Goal: Task Accomplishment & Management: Use online tool/utility

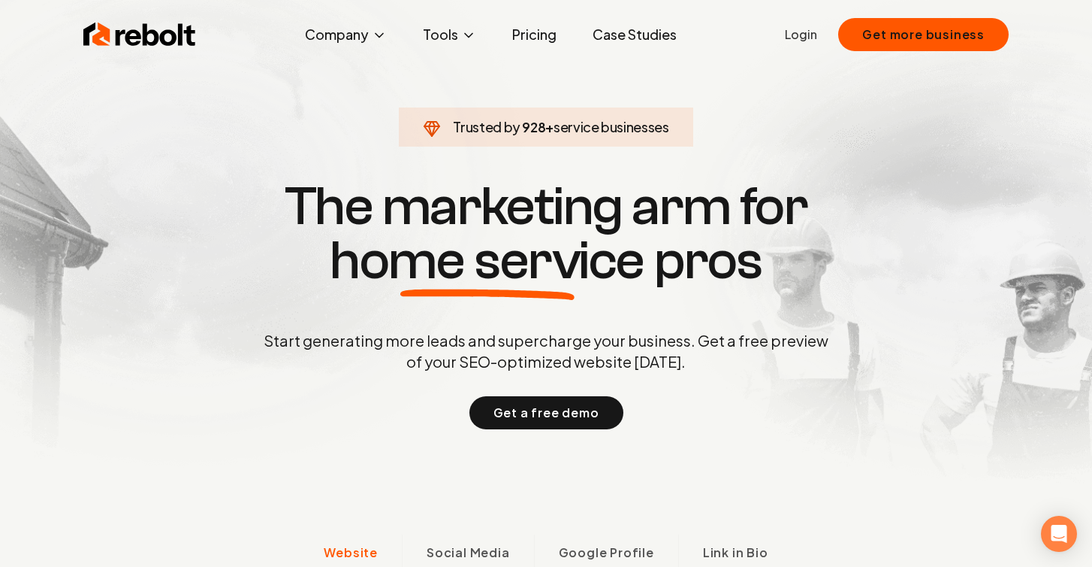
click at [809, 38] on link "Login" at bounding box center [801, 35] width 32 height 18
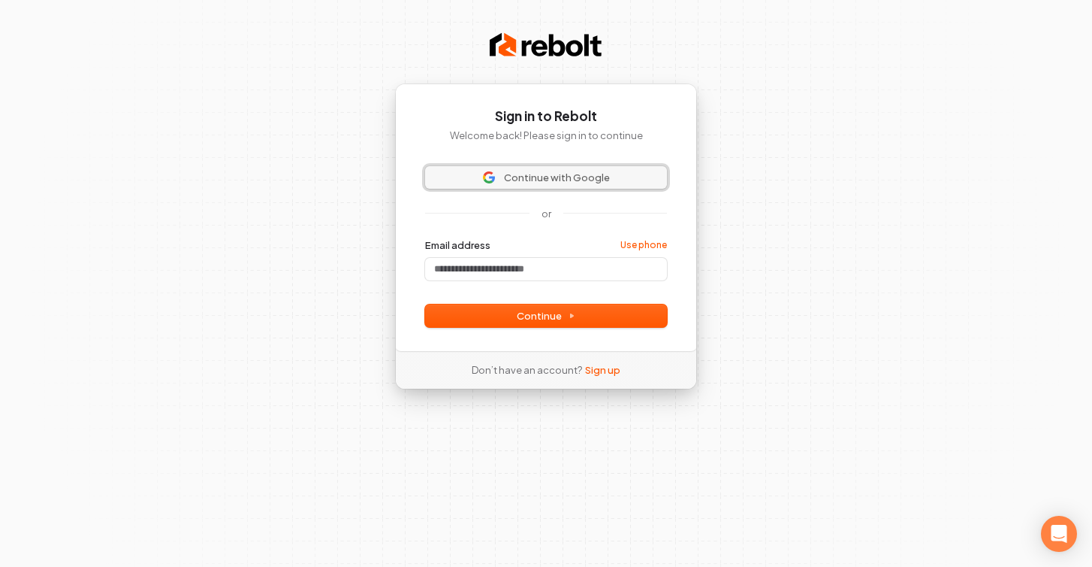
click at [542, 178] on span "Continue with Google" at bounding box center [557, 178] width 106 height 14
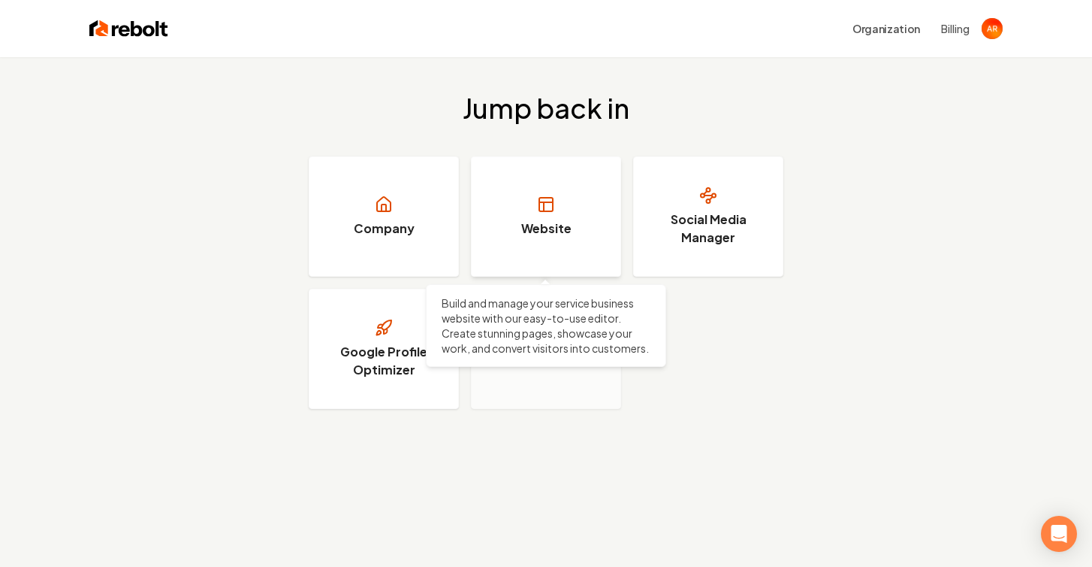
click at [539, 238] on link "Website" at bounding box center [546, 216] width 150 height 120
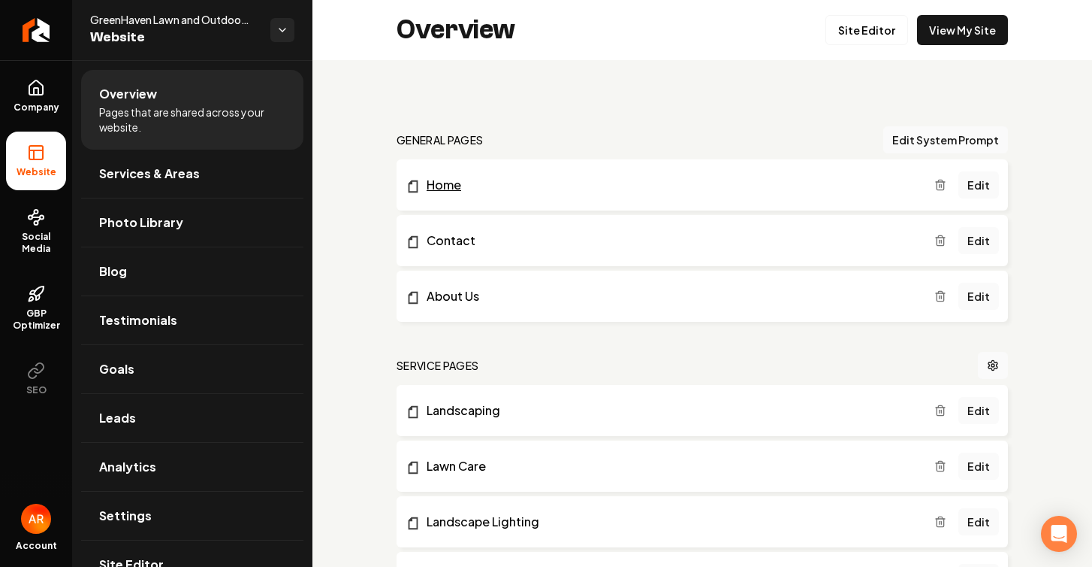
click at [445, 186] on link "Home" at bounding box center [670, 185] width 529 height 18
click at [981, 183] on link "Edit" at bounding box center [979, 184] width 41 height 27
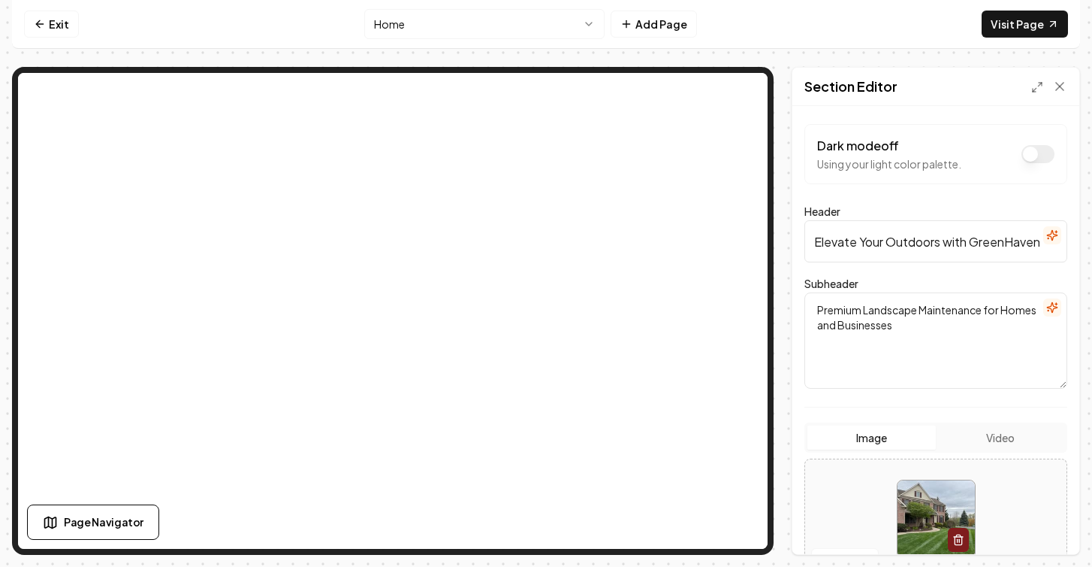
click at [1042, 153] on button "Dark mode off" at bounding box center [1038, 154] width 33 height 18
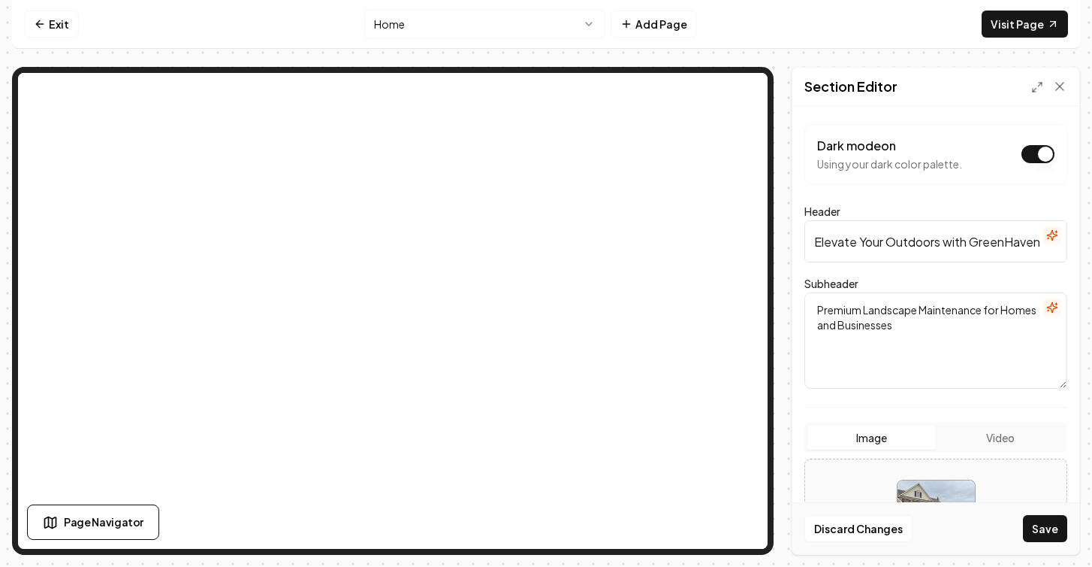
click at [1042, 153] on button "Dark mode on" at bounding box center [1038, 154] width 33 height 18
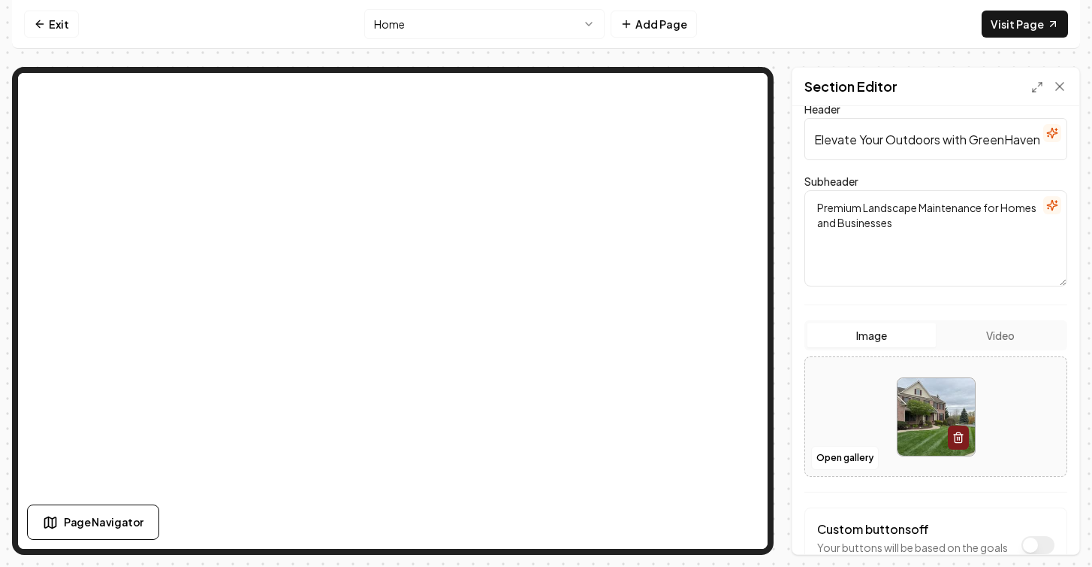
scroll to position [209, 0]
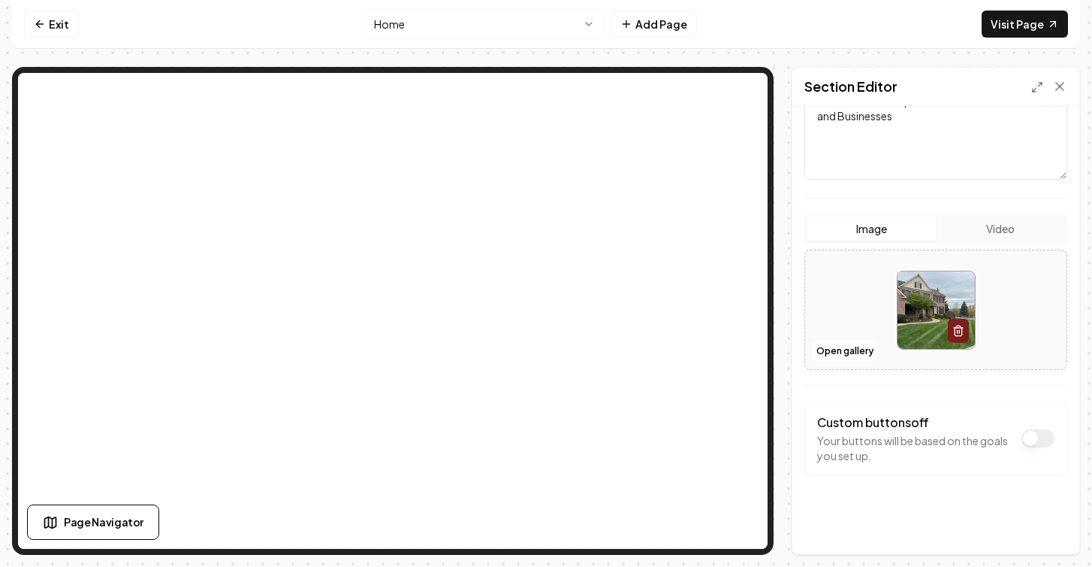
click at [923, 302] on img at bounding box center [936, 309] width 77 height 77
type input "**********"
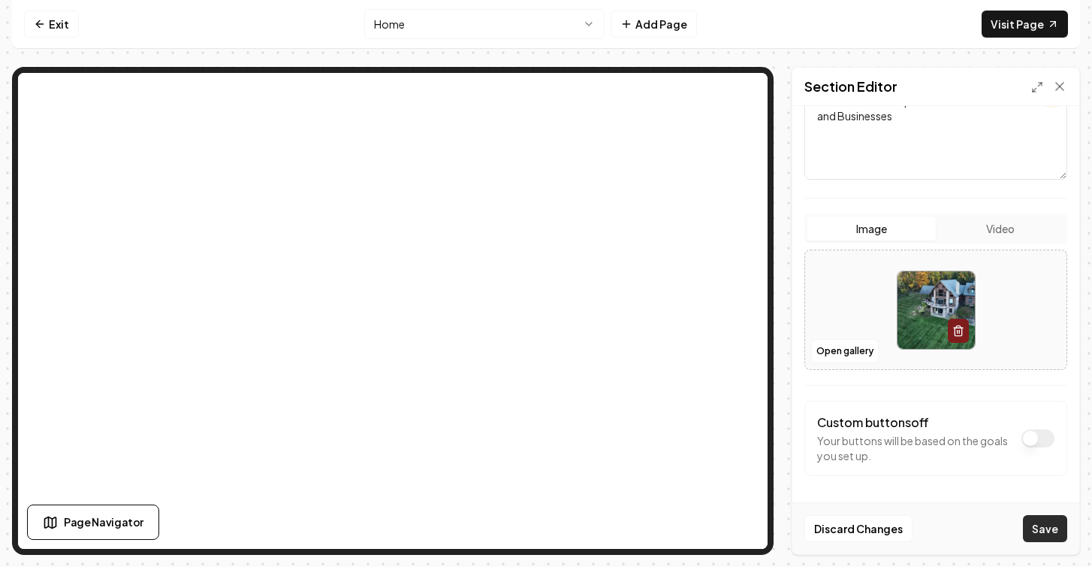
click at [1045, 521] on button "Save" at bounding box center [1045, 528] width 44 height 27
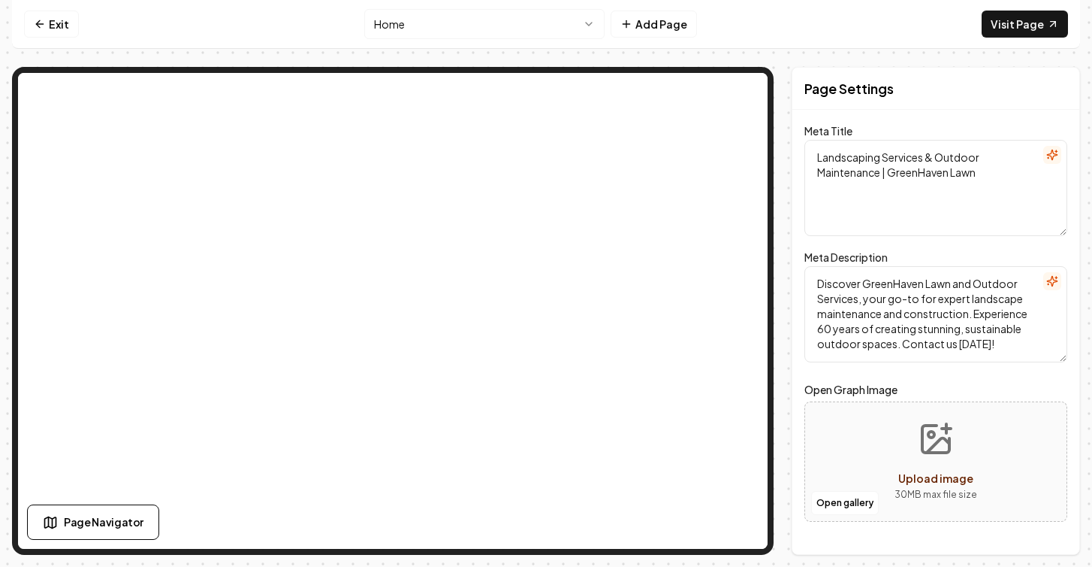
scroll to position [0, 0]
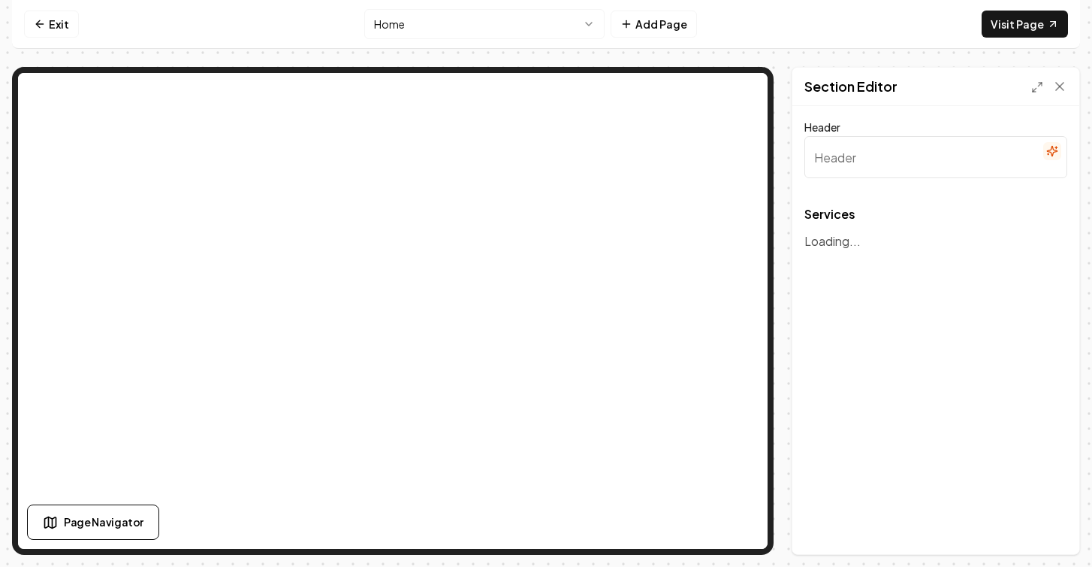
type input "Comprehensive Landscape Solutions"
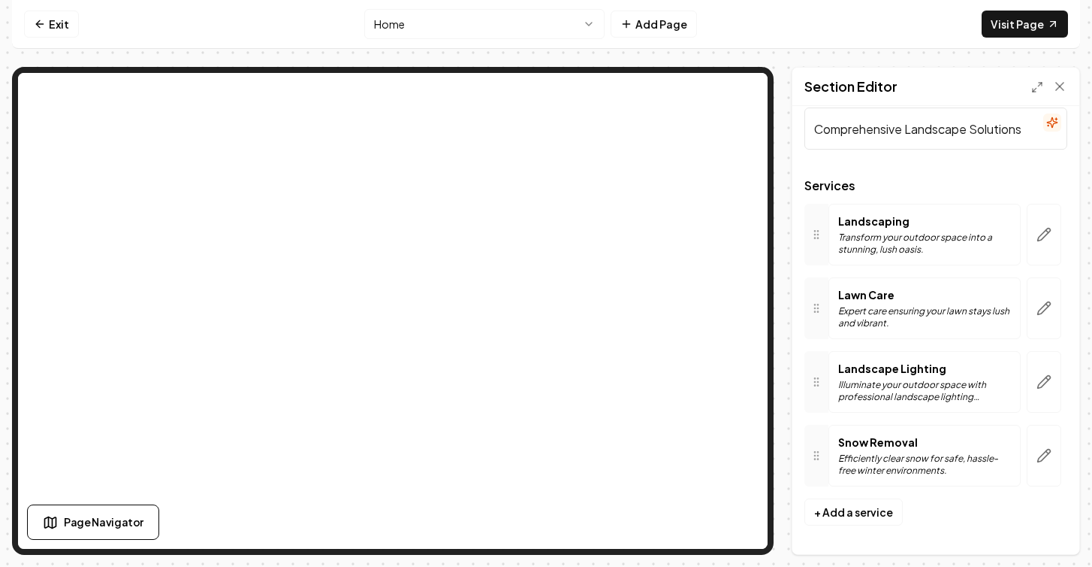
scroll to position [30, 0]
click at [893, 225] on p "Landscaping" at bounding box center [925, 219] width 173 height 15
click at [1049, 244] on button "button" at bounding box center [1044, 233] width 35 height 62
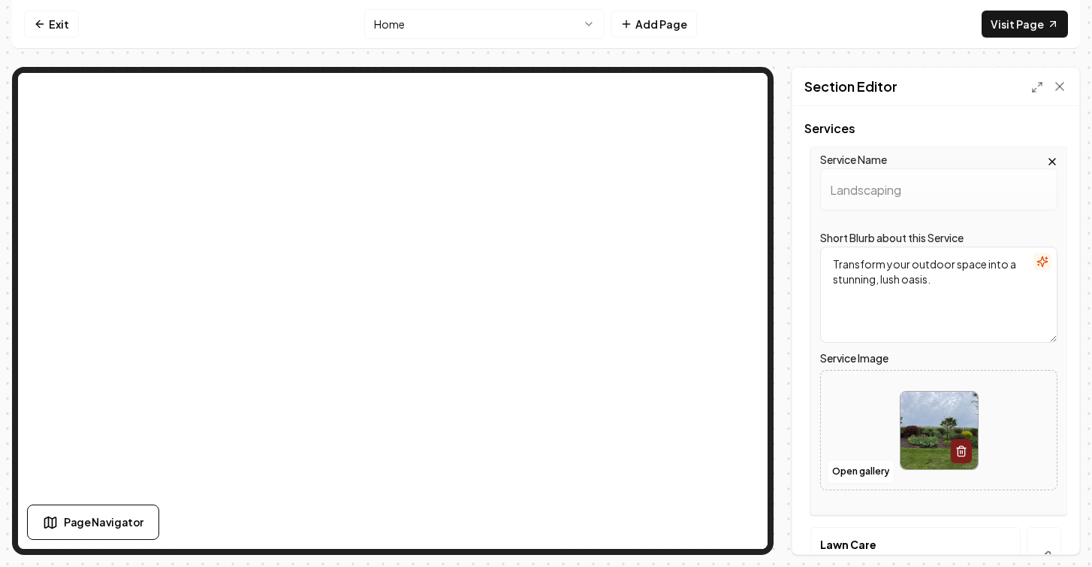
scroll to position [112, 0]
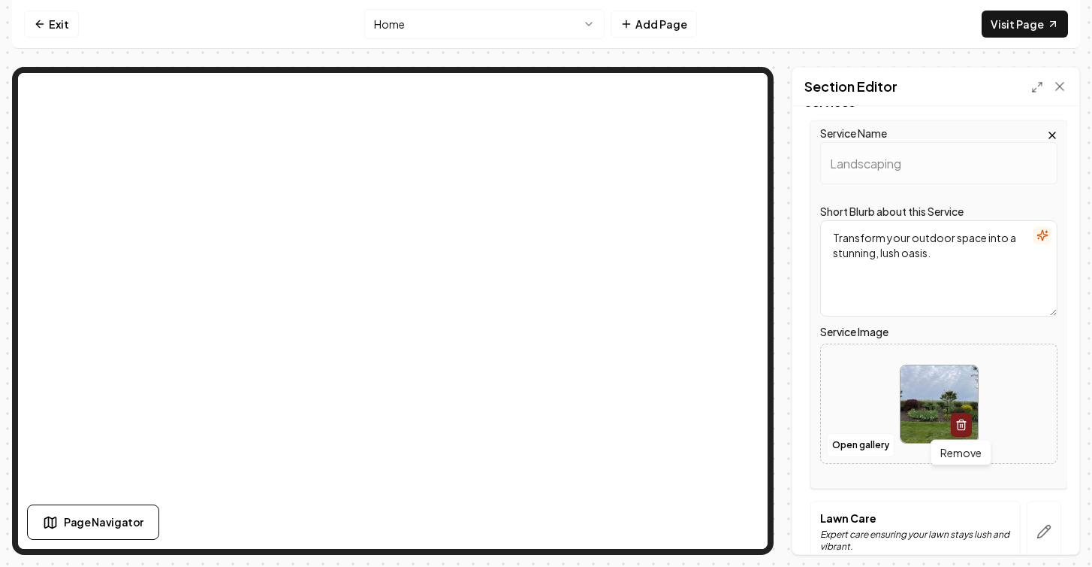
click at [932, 390] on img at bounding box center [939, 403] width 77 height 77
type input "**********"
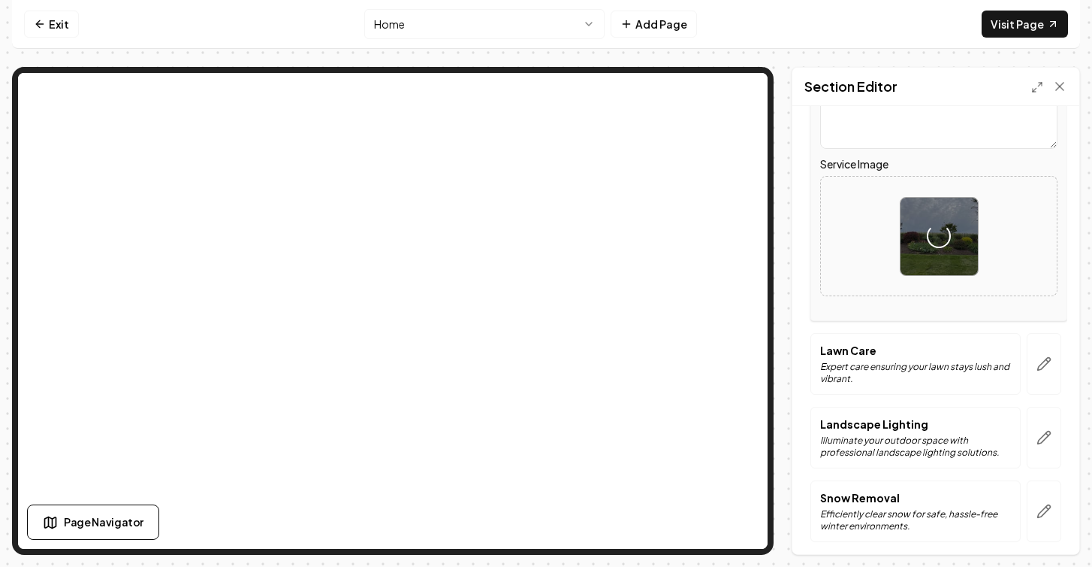
scroll to position [337, 0]
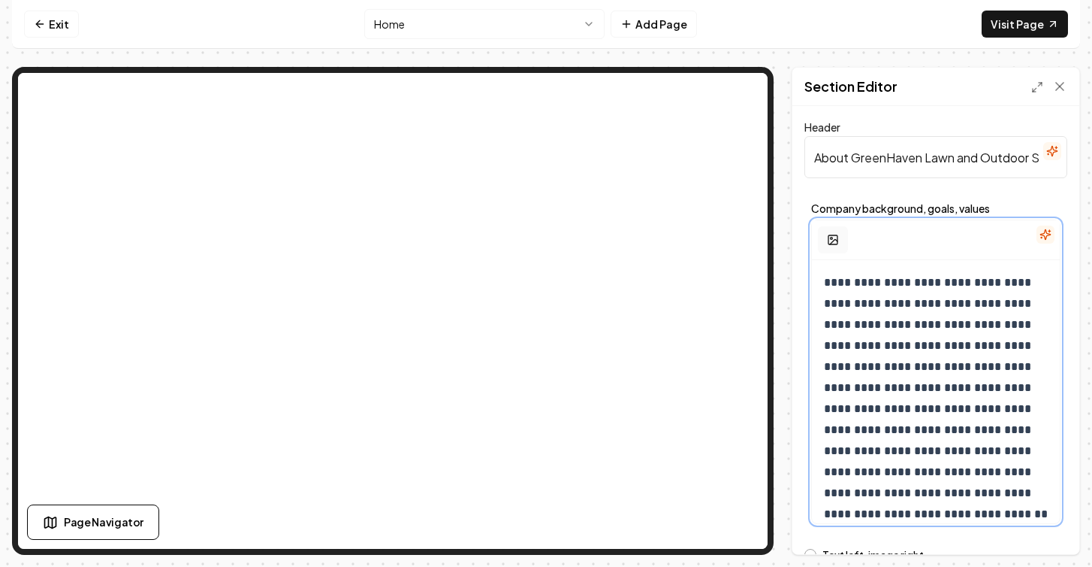
click at [835, 237] on icon "button" at bounding box center [833, 240] width 12 height 12
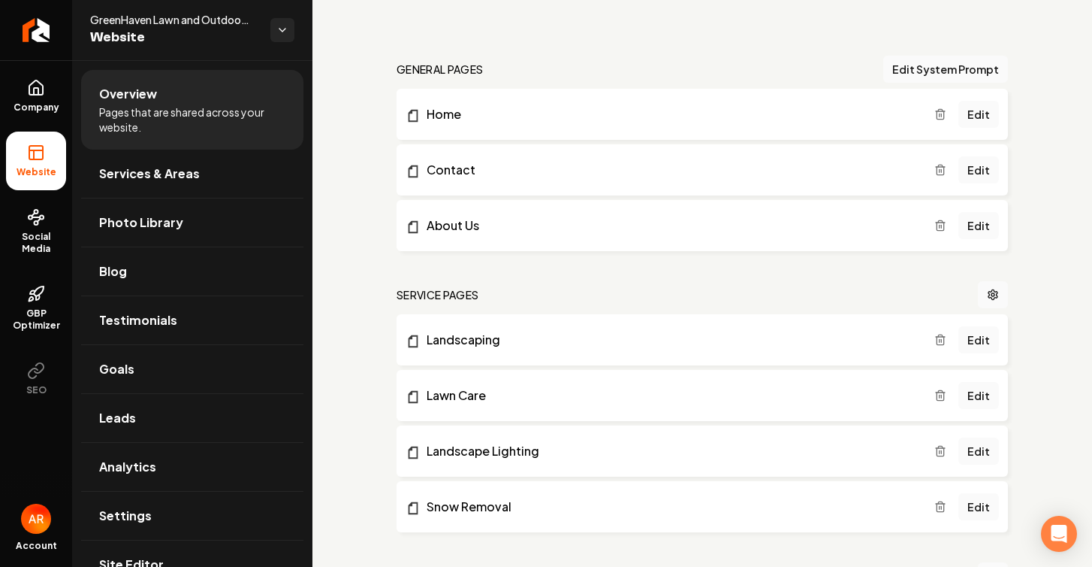
scroll to position [68, 0]
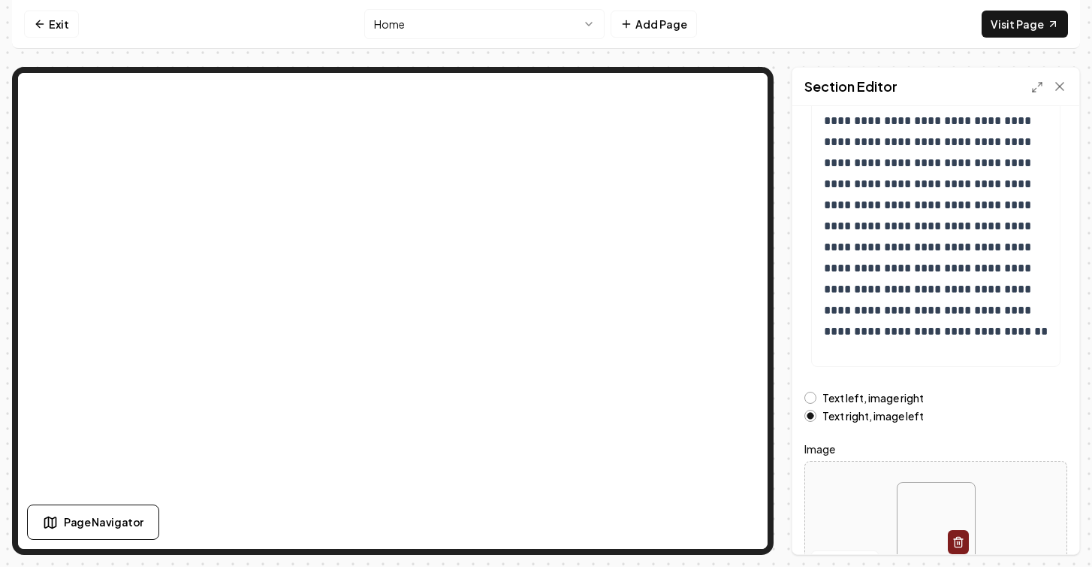
scroll to position [244, 0]
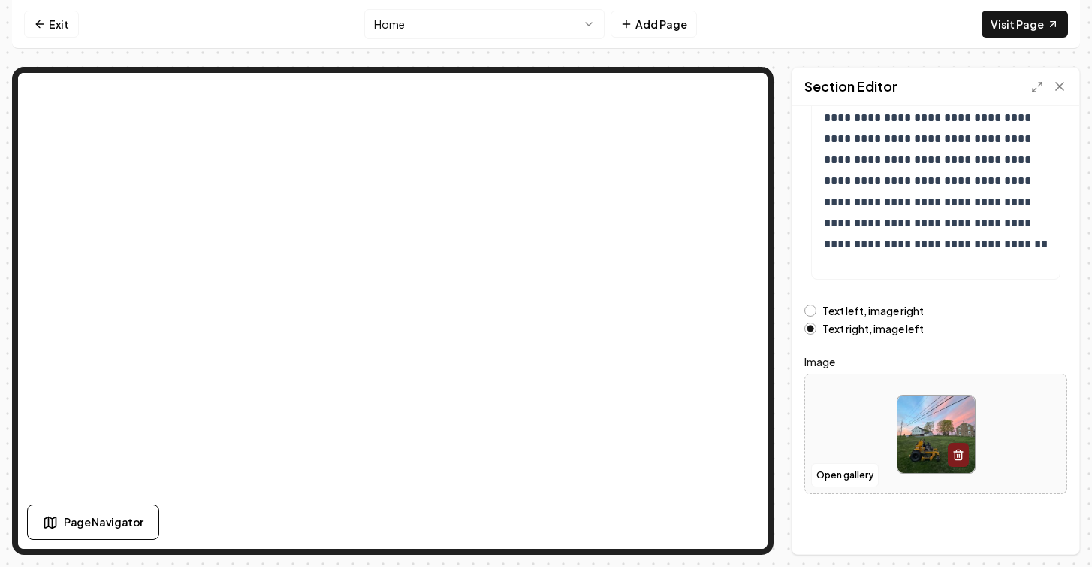
click at [929, 419] on img at bounding box center [936, 433] width 77 height 77
type input "**********"
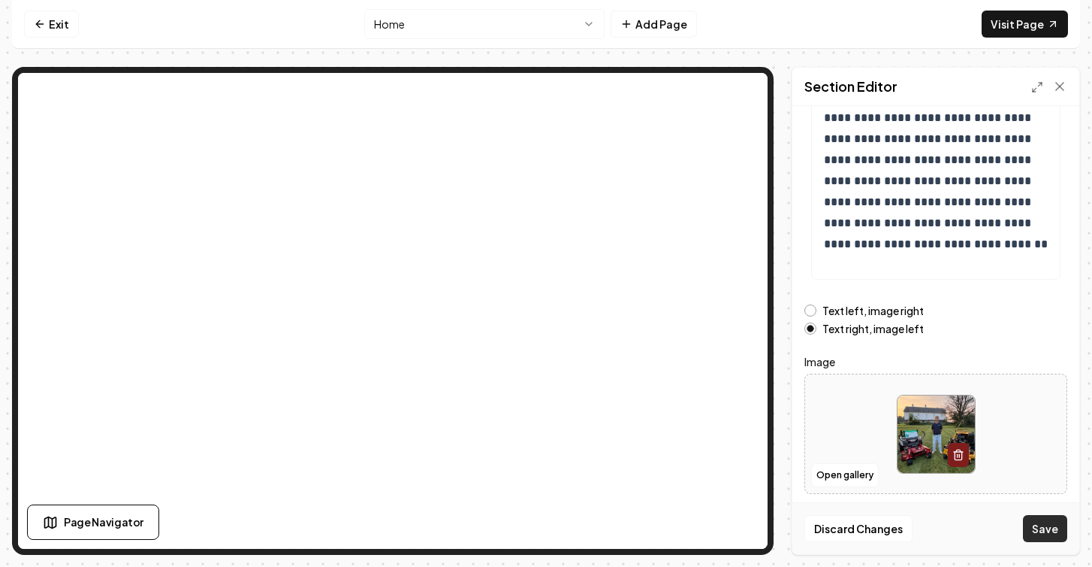
click at [1057, 529] on button "Save" at bounding box center [1045, 528] width 44 height 27
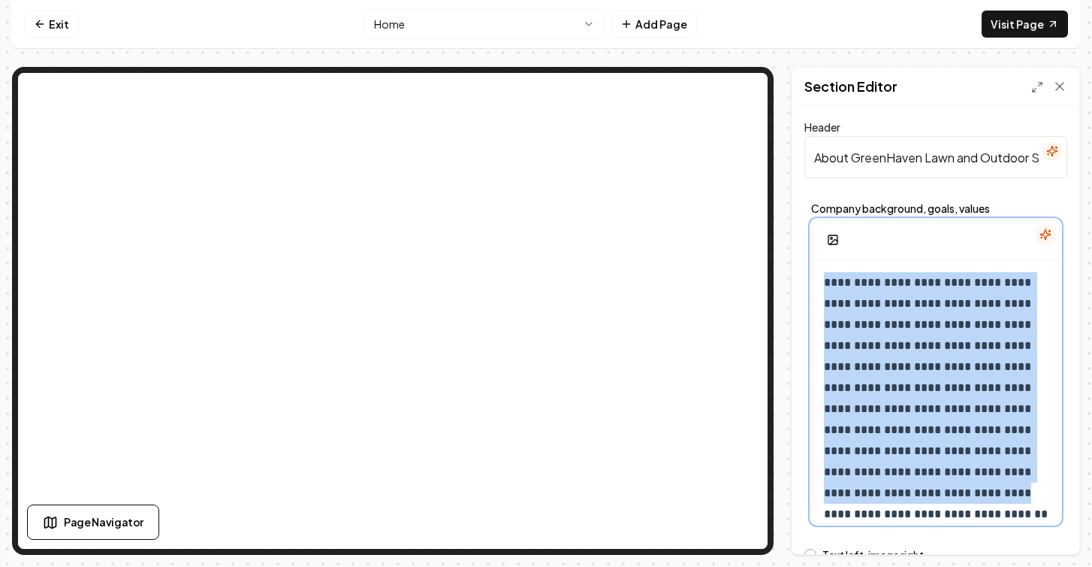
scroll to position [26, 0]
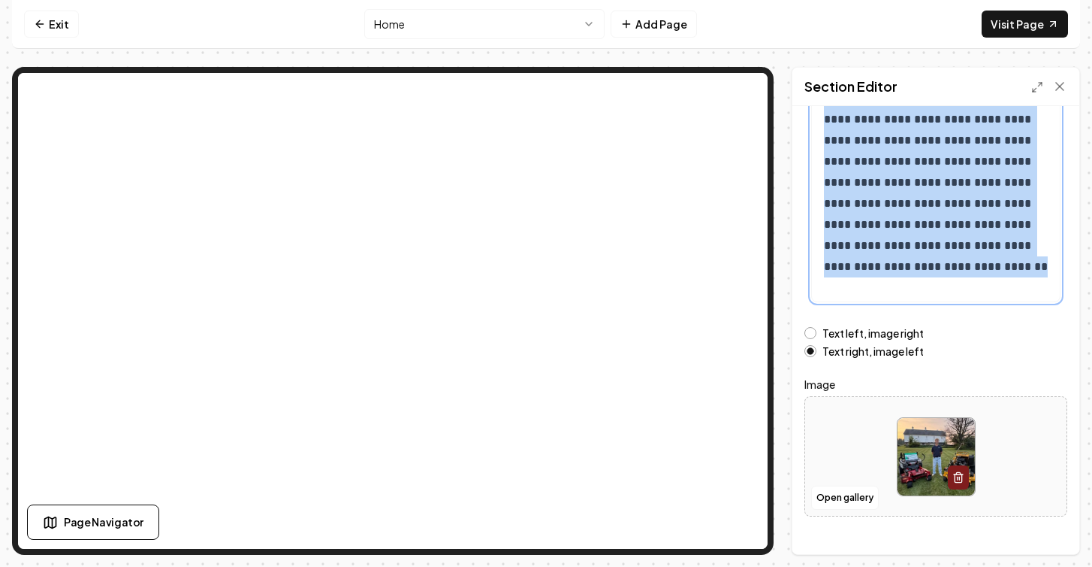
drag, startPoint x: 823, startPoint y: 281, endPoint x: 1015, endPoint y: 624, distance: 393.2
click at [1015, 566] on html "**********" at bounding box center [546, 283] width 1092 height 567
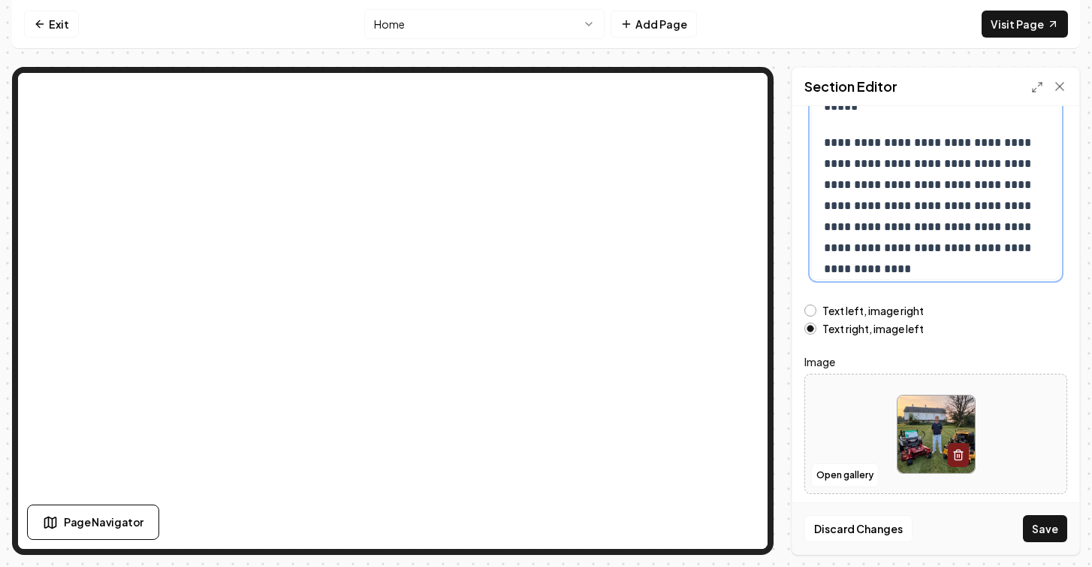
scroll to position [27, 0]
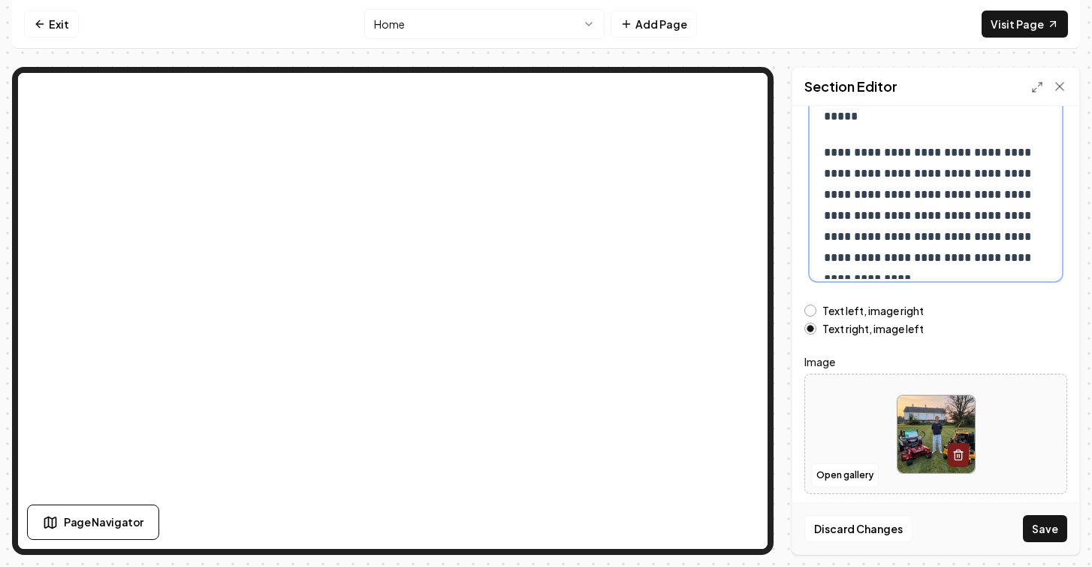
click at [939, 130] on div "**********" at bounding box center [936, 307] width 248 height 637
click at [829, 133] on div "**********" at bounding box center [936, 307] width 248 height 637
click at [1052, 530] on button "Save" at bounding box center [1045, 528] width 44 height 27
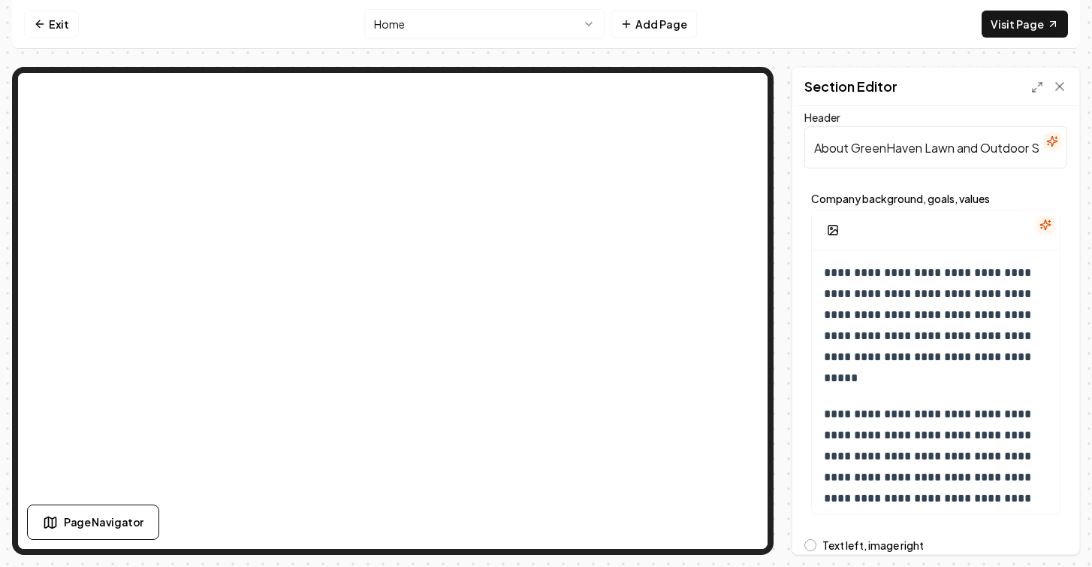
scroll to position [0, 0]
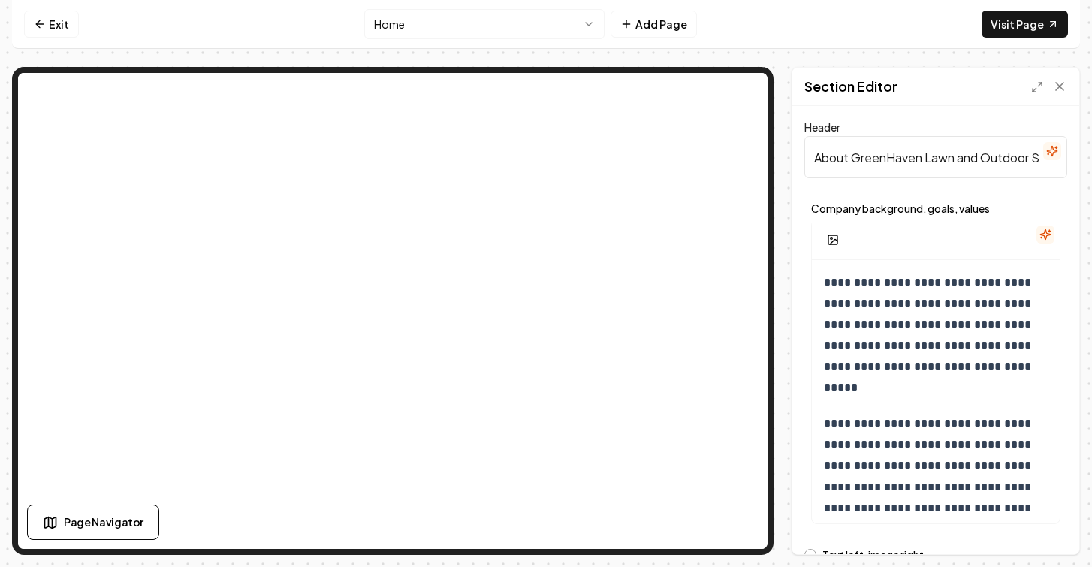
click at [956, 152] on input "About GreenHaven Lawn and Outdoor Services" at bounding box center [936, 157] width 263 height 42
drag, startPoint x: 1039, startPoint y: 162, endPoint x: 765, endPoint y: 157, distance: 274.3
click at [648, 82] on div "**********" at bounding box center [546, 311] width 1068 height 488
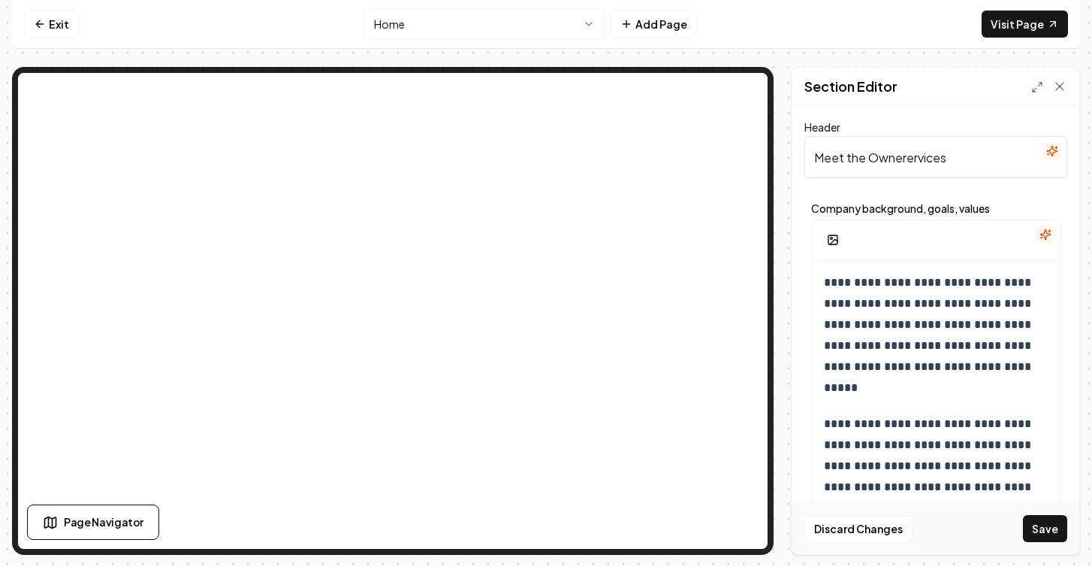
drag, startPoint x: 909, startPoint y: 160, endPoint x: 963, endPoint y: 160, distance: 54.1
click at [962, 160] on input "Meet the Ownerervices" at bounding box center [936, 157] width 263 height 42
type input "Meet the Owner"
click at [1047, 532] on button "Save" at bounding box center [1045, 528] width 44 height 27
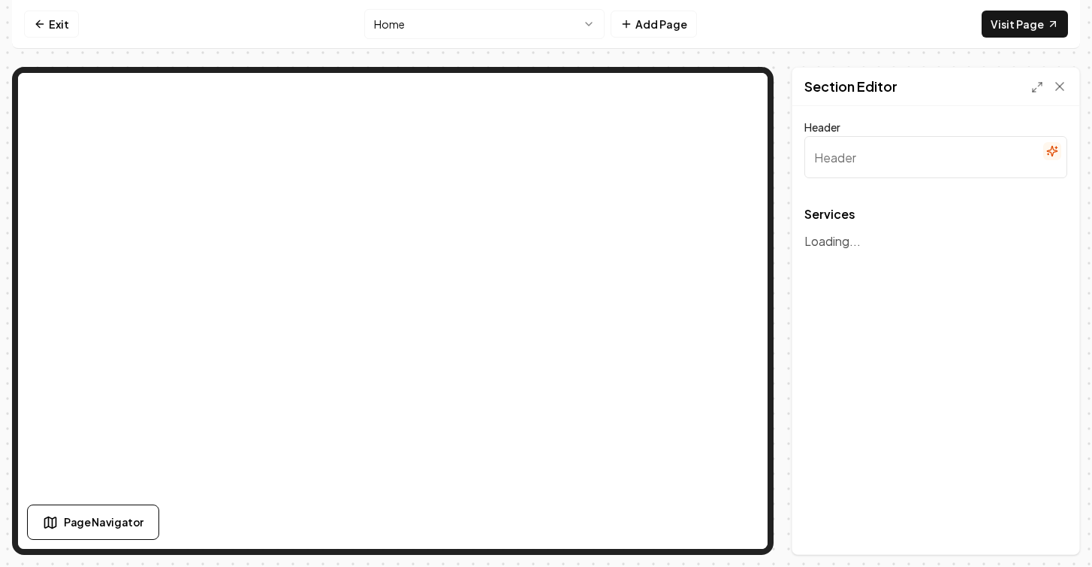
type input "Comprehensive Landscape Solutions"
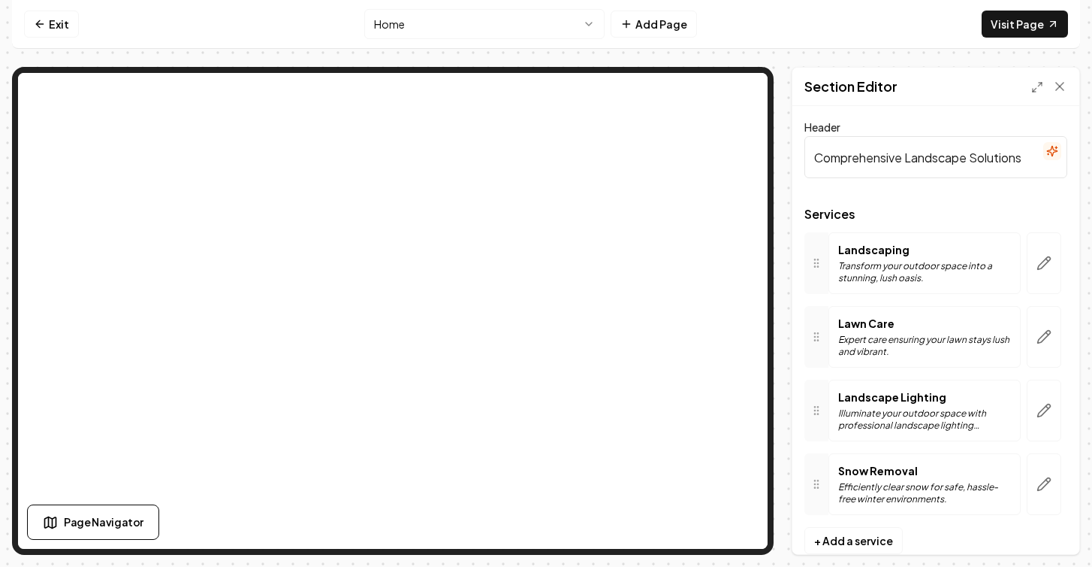
scroll to position [30, 0]
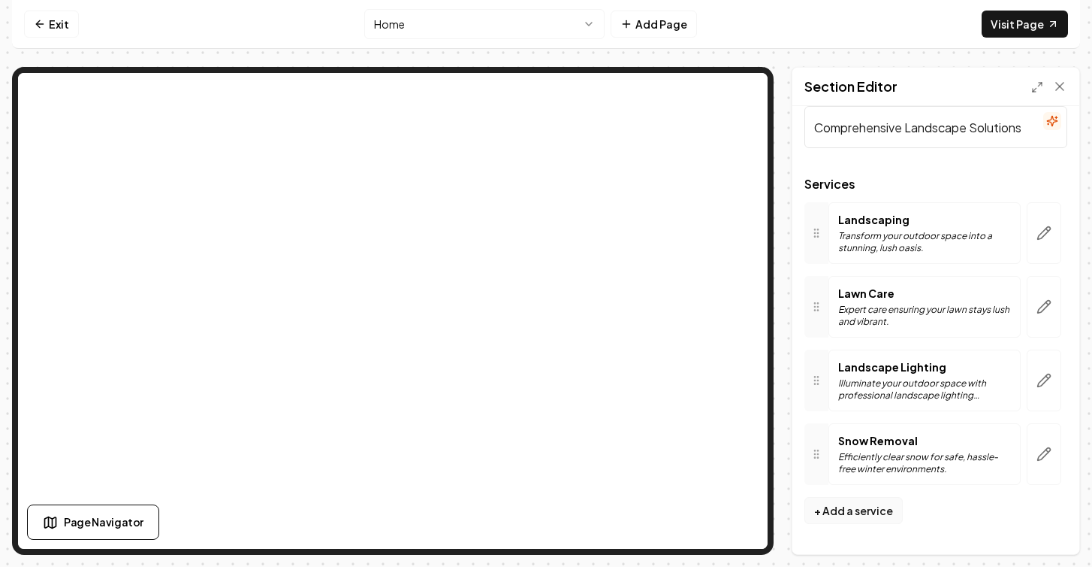
click at [841, 503] on button "+ Add a service" at bounding box center [854, 510] width 98 height 27
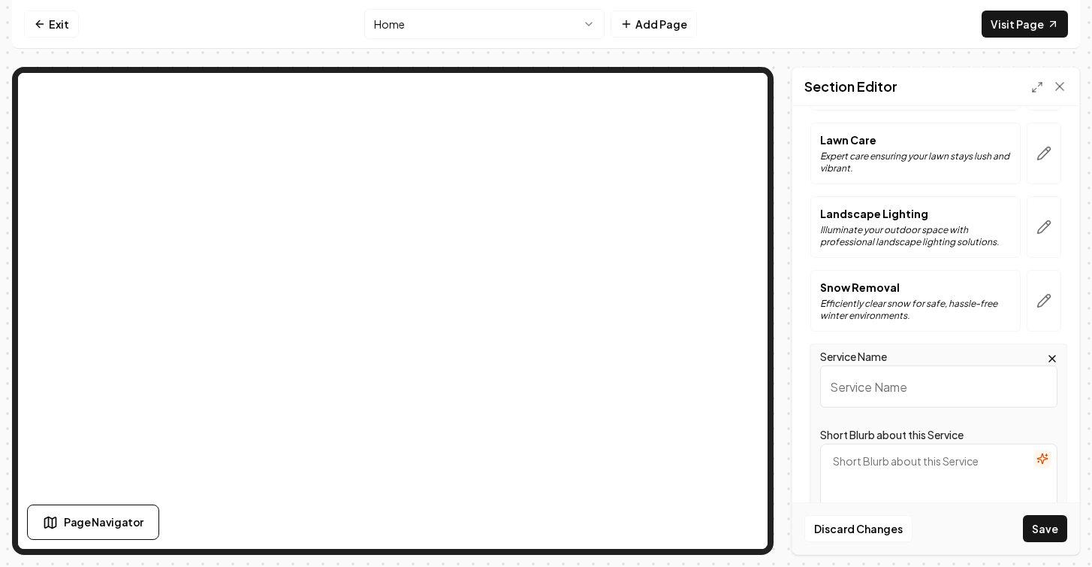
scroll to position [410, 0]
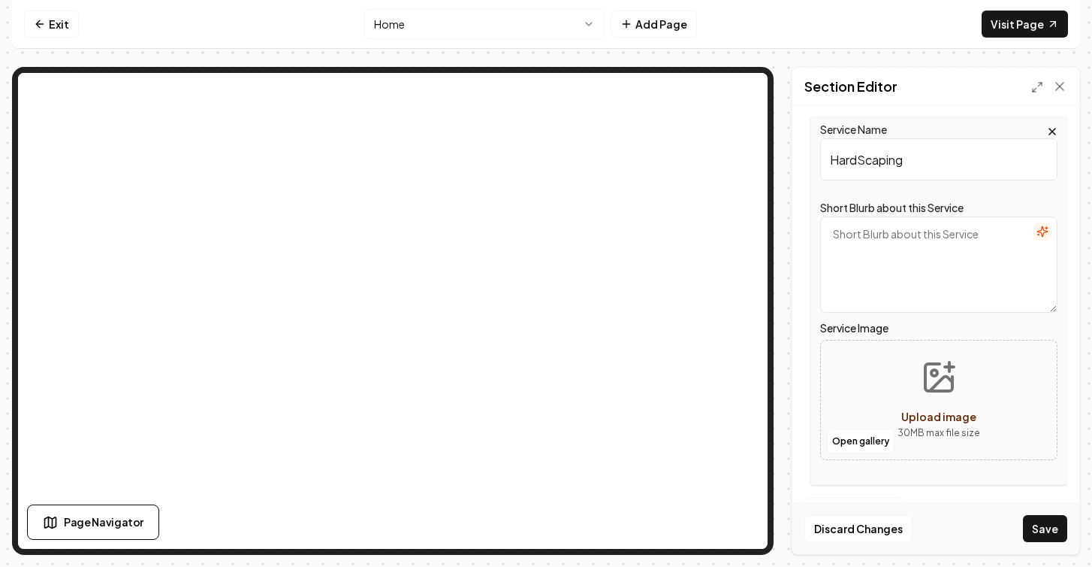
type input "HardScaping"
click at [1043, 233] on icon "button" at bounding box center [1043, 231] width 12 height 12
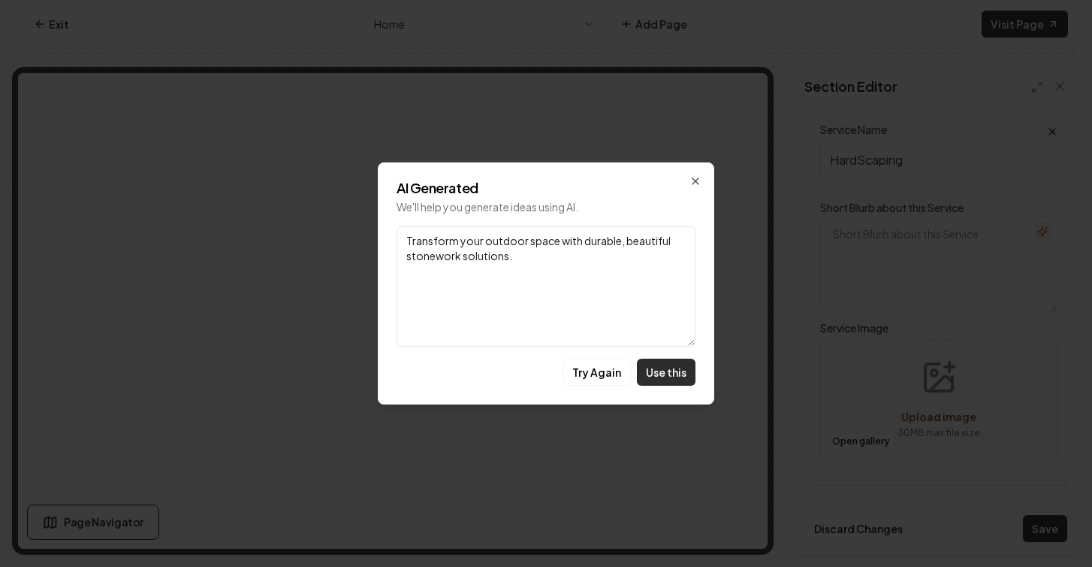
click at [672, 374] on button "Use this" at bounding box center [666, 371] width 59 height 27
type textarea "Transform your outdoor space with durable, beautiful stonework solutions."
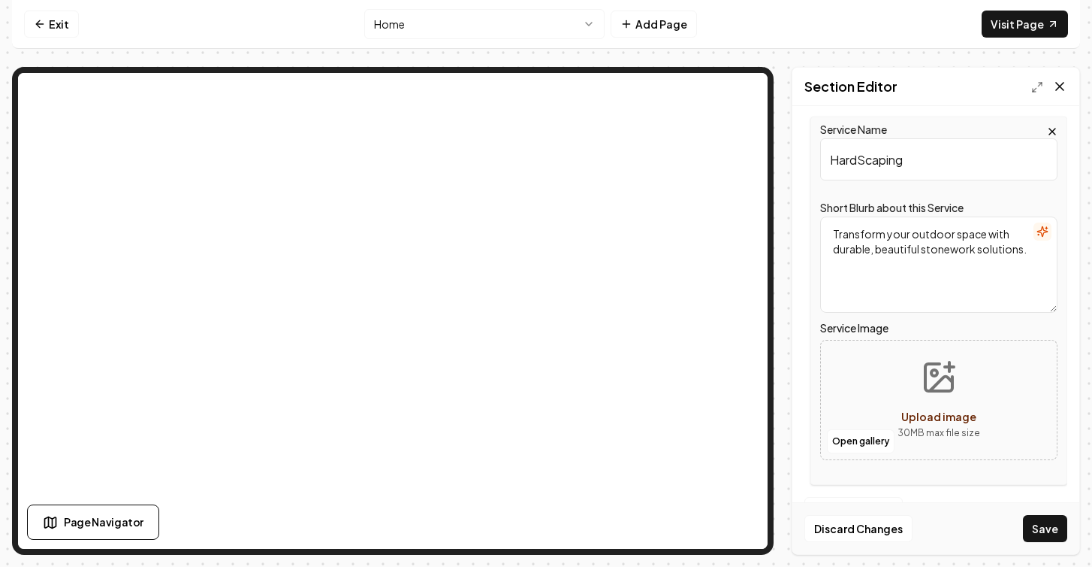
click at [1056, 90] on icon at bounding box center [1060, 86] width 15 height 15
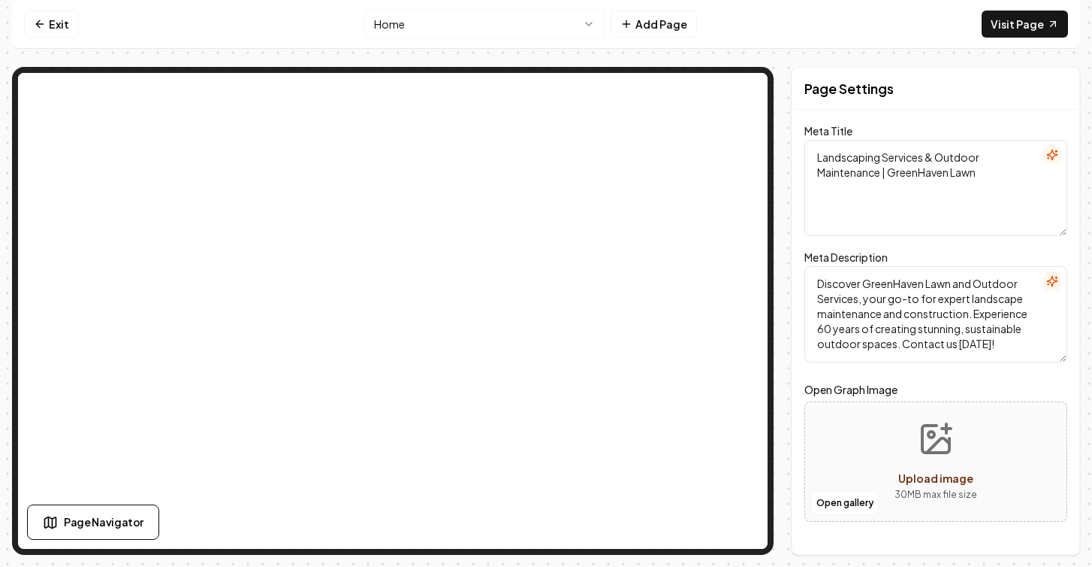
scroll to position [0, 0]
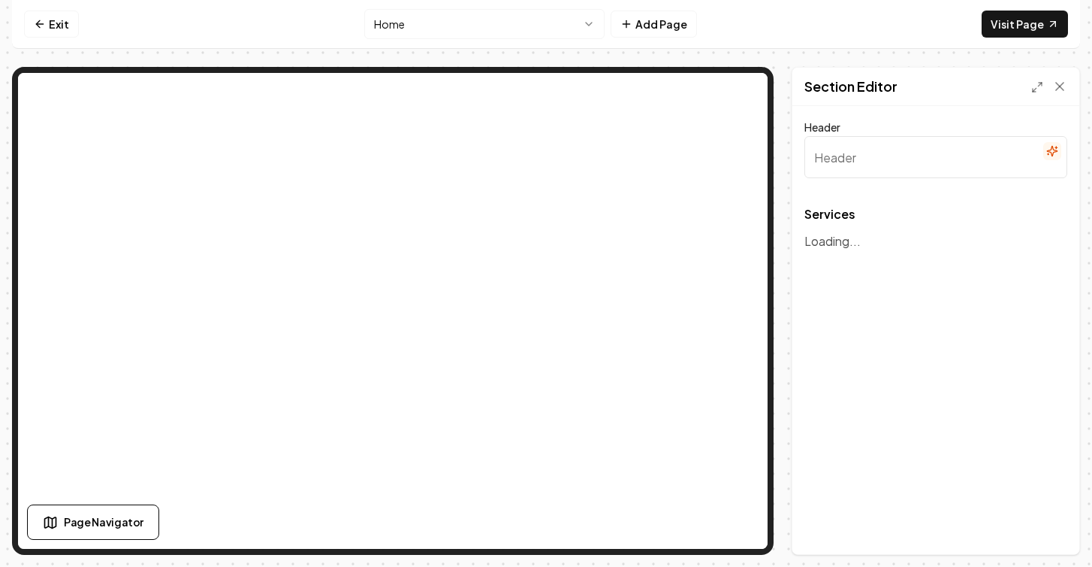
type input "Comprehensive Landscape Solutions"
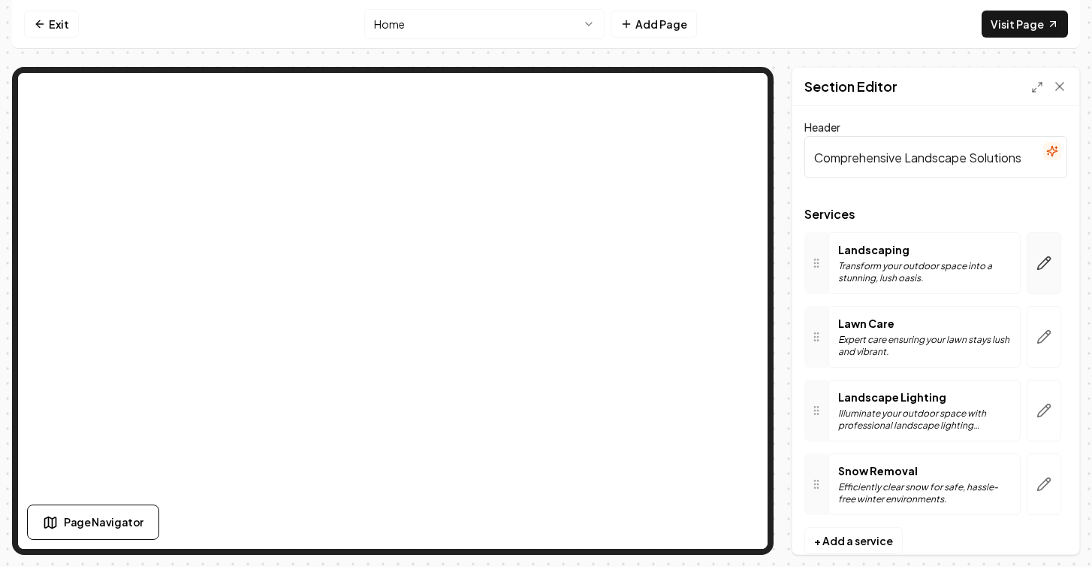
click at [1040, 257] on icon "button" at bounding box center [1044, 262] width 15 height 15
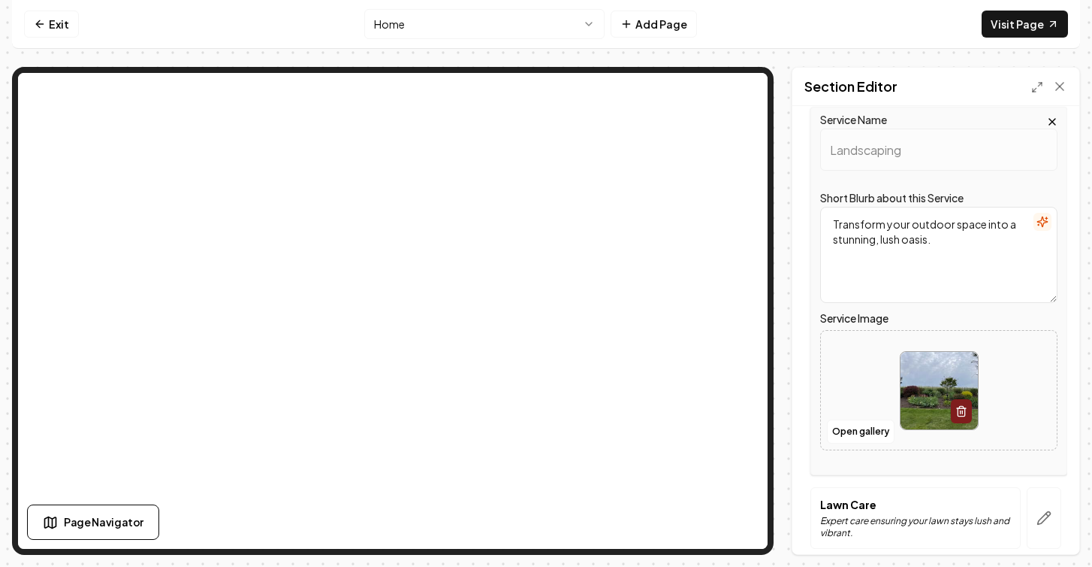
scroll to position [295, 0]
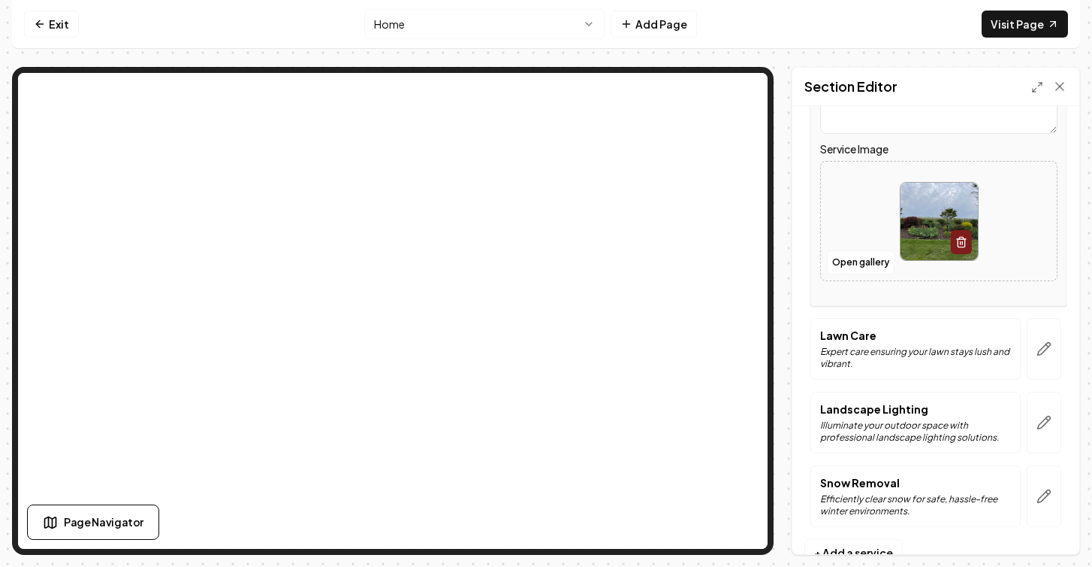
click at [930, 219] on img at bounding box center [939, 221] width 77 height 77
type input "**********"
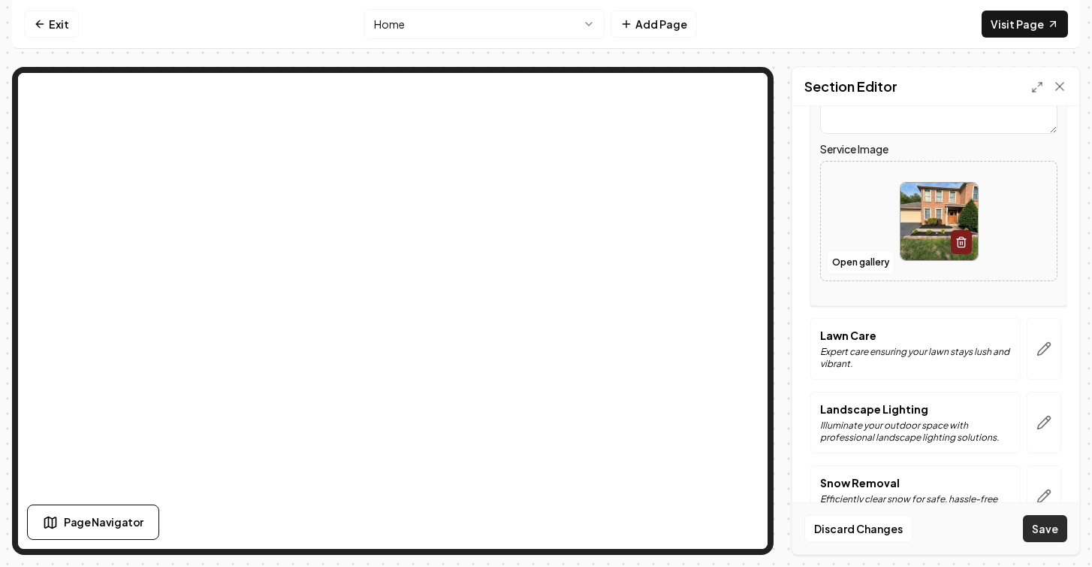
click at [1035, 524] on button "Save" at bounding box center [1045, 528] width 44 height 27
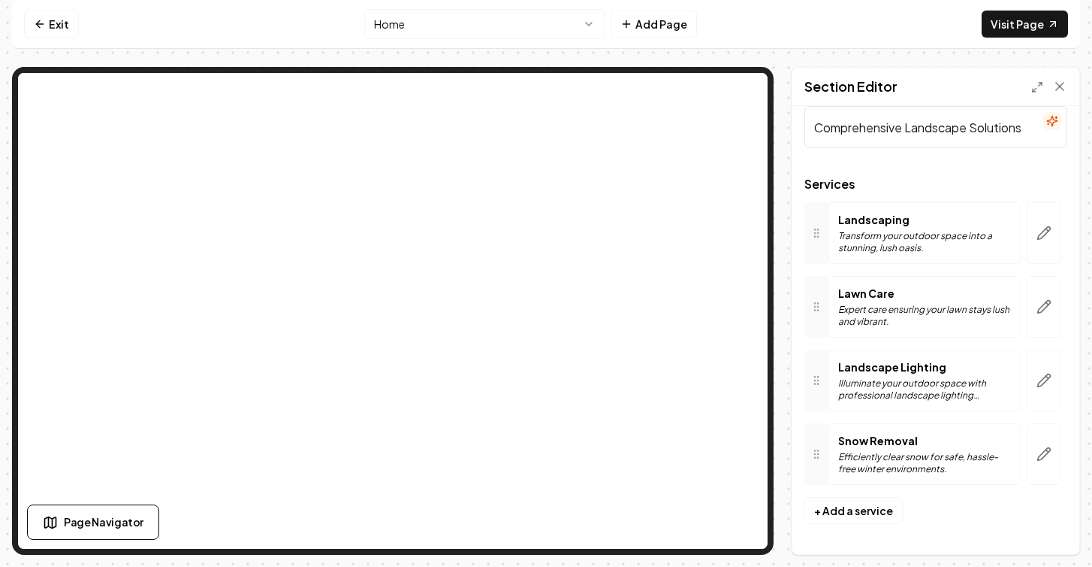
scroll to position [0, 0]
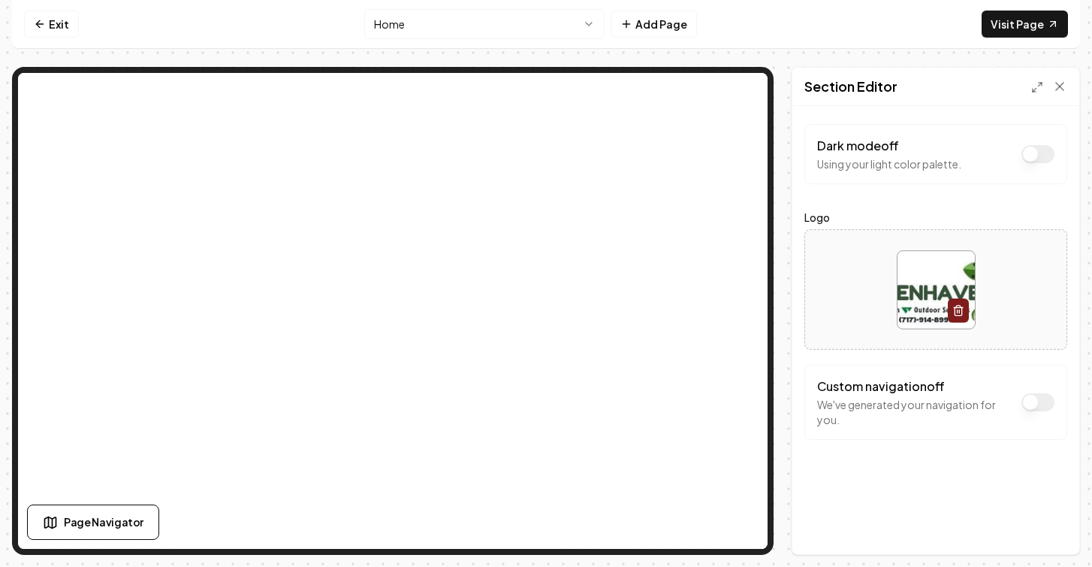
click at [1042, 163] on button "Dark mode off" at bounding box center [1038, 154] width 33 height 18
click at [1044, 163] on button "Dark mode off" at bounding box center [1038, 154] width 33 height 18
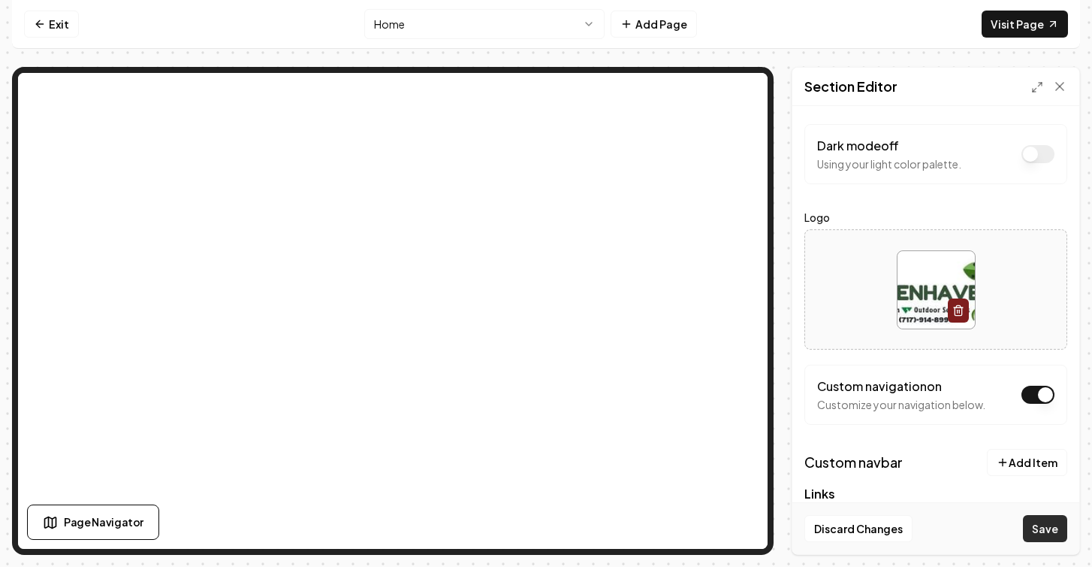
click at [1051, 518] on button "Save" at bounding box center [1045, 528] width 44 height 27
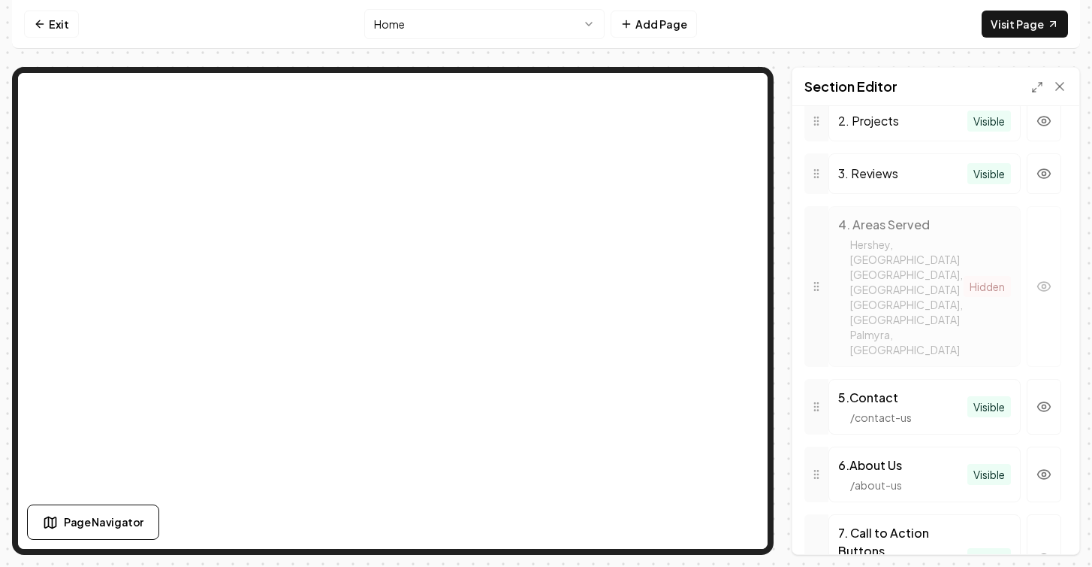
scroll to position [529, 0]
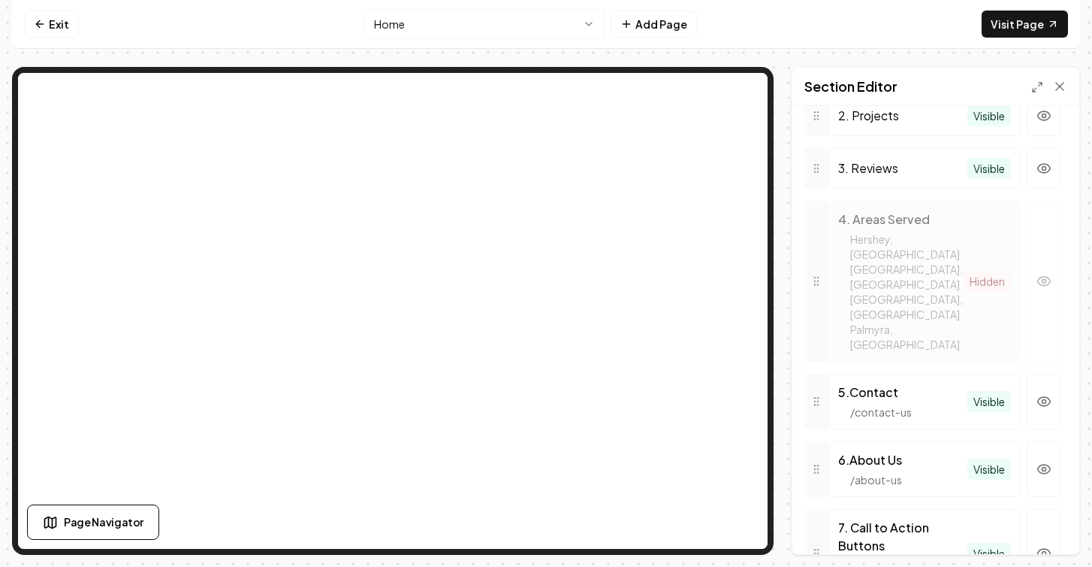
click at [919, 472] on div "/ about-us" at bounding box center [903, 479] width 129 height 15
click at [918, 472] on div "/ about-us" at bounding box center [903, 479] width 129 height 15
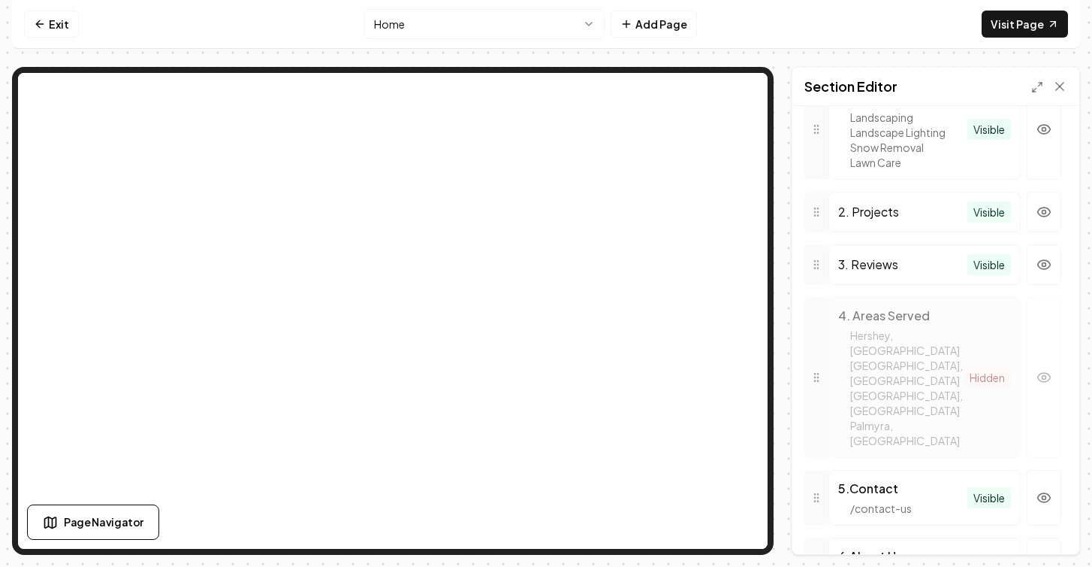
scroll to position [430, 0]
click at [908, 222] on div "2. Projects" at bounding box center [903, 215] width 129 height 18
click at [820, 213] on icon at bounding box center [817, 215] width 12 height 12
click at [824, 225] on div at bounding box center [817, 215] width 24 height 41
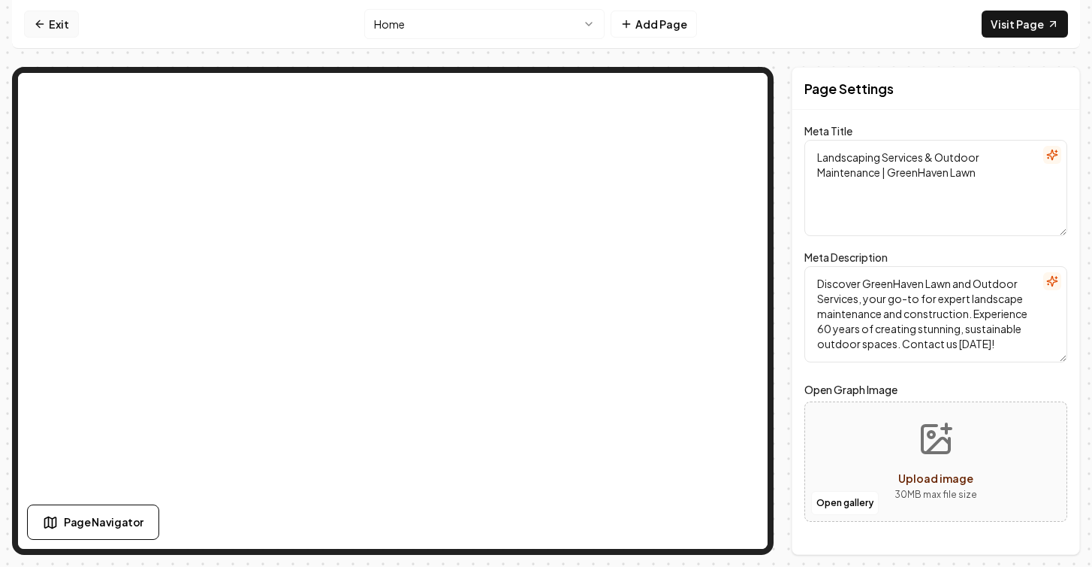
click at [49, 22] on link "Exit" at bounding box center [51, 24] width 55 height 27
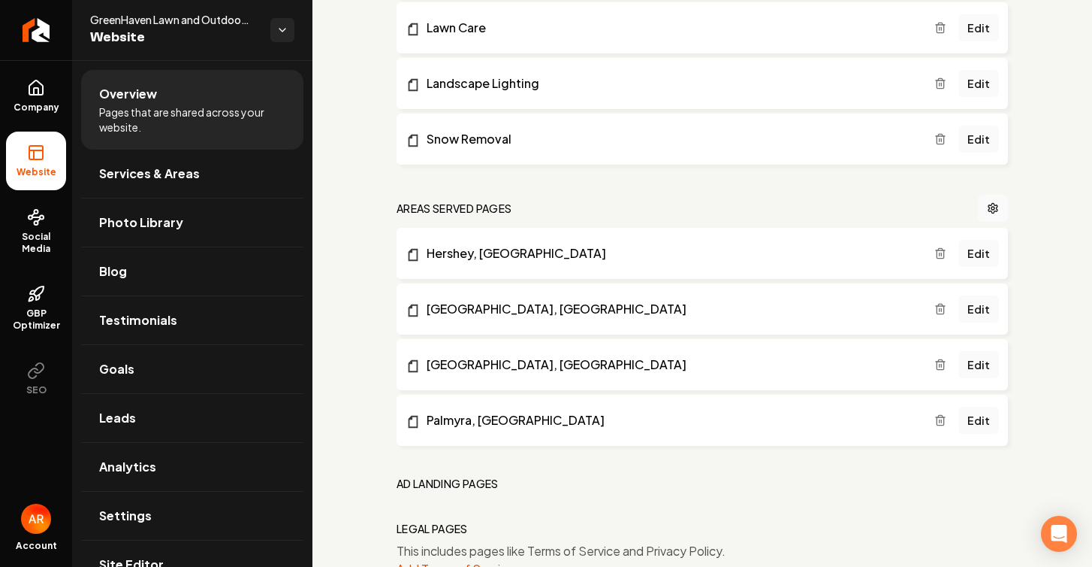
scroll to position [503, 0]
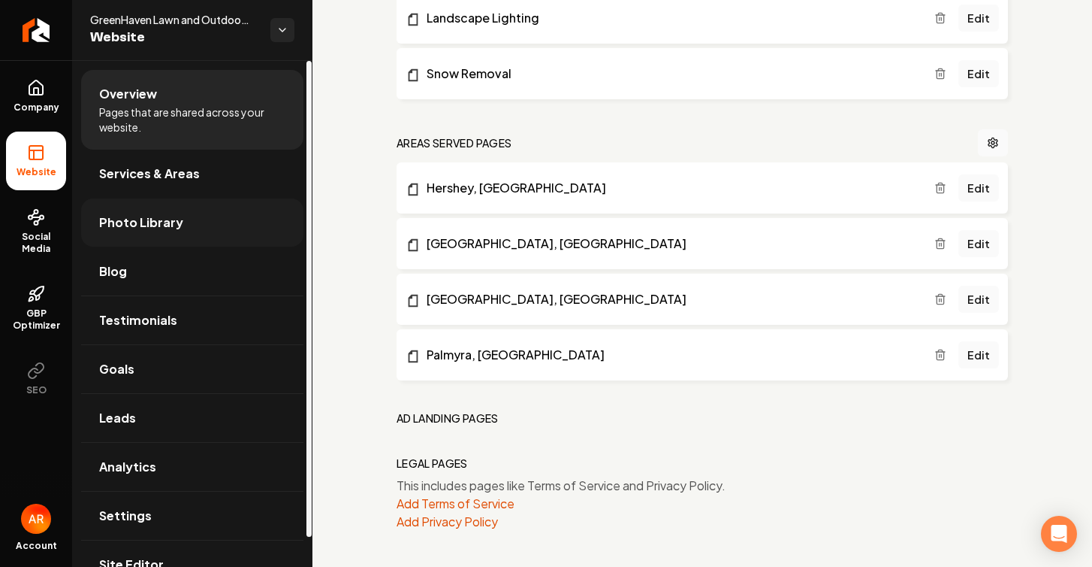
click at [166, 233] on link "Photo Library" at bounding box center [192, 222] width 222 height 48
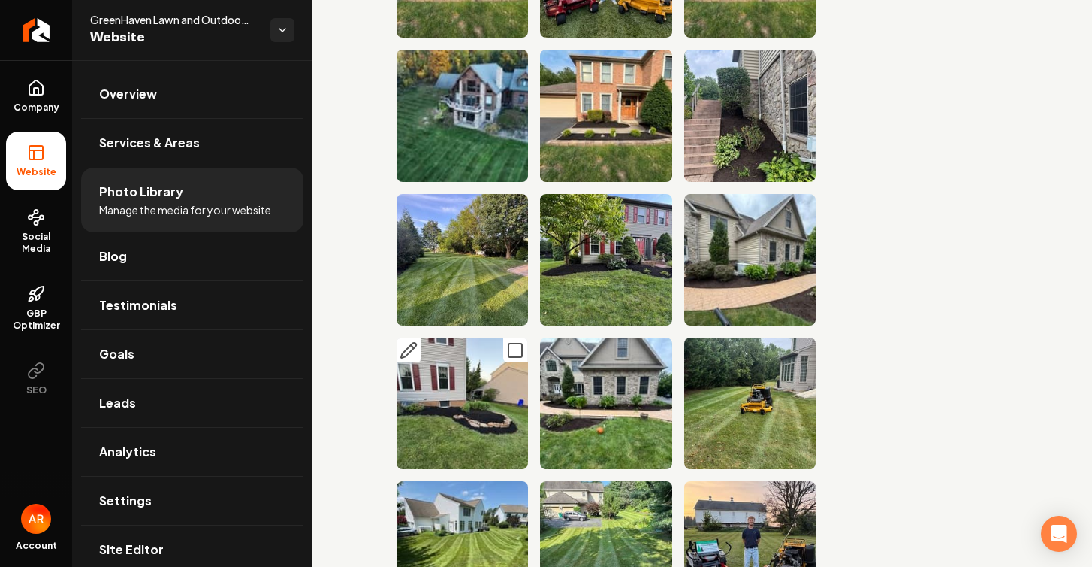
scroll to position [243, 0]
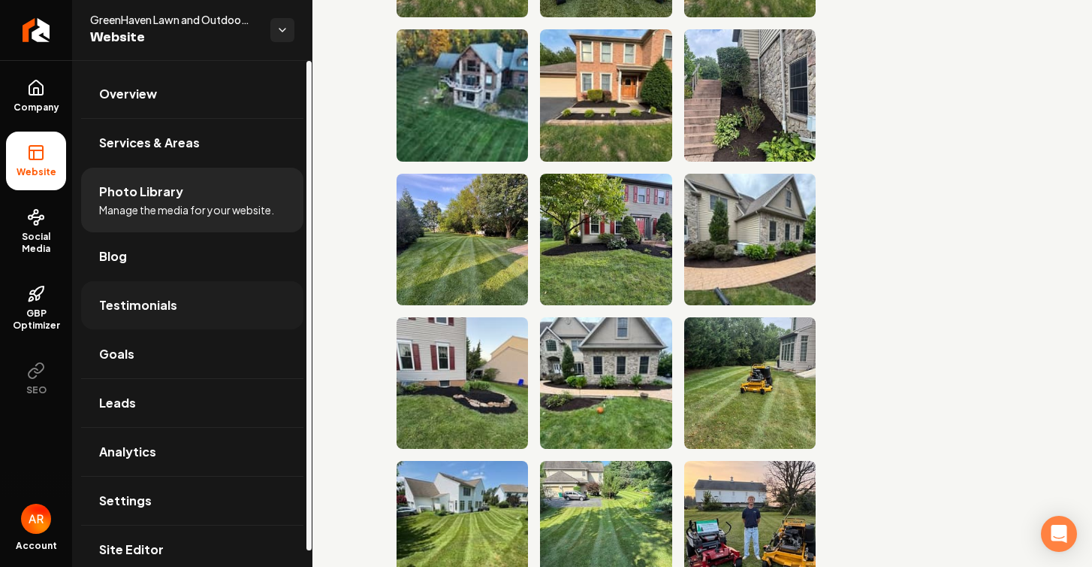
click at [134, 308] on span "Testimonials" at bounding box center [138, 305] width 78 height 18
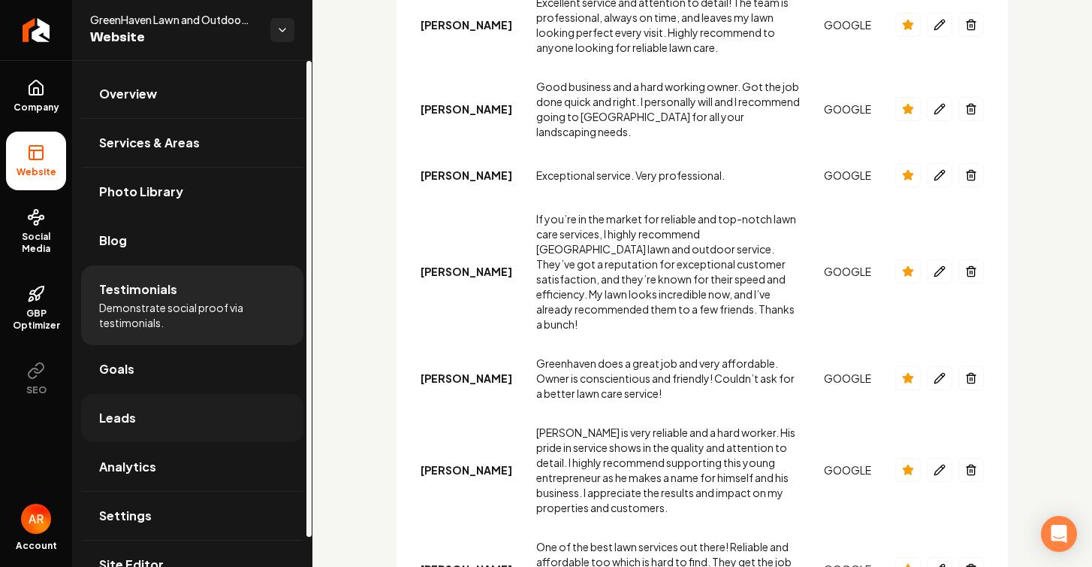
click at [133, 420] on span "Leads" at bounding box center [117, 418] width 37 height 18
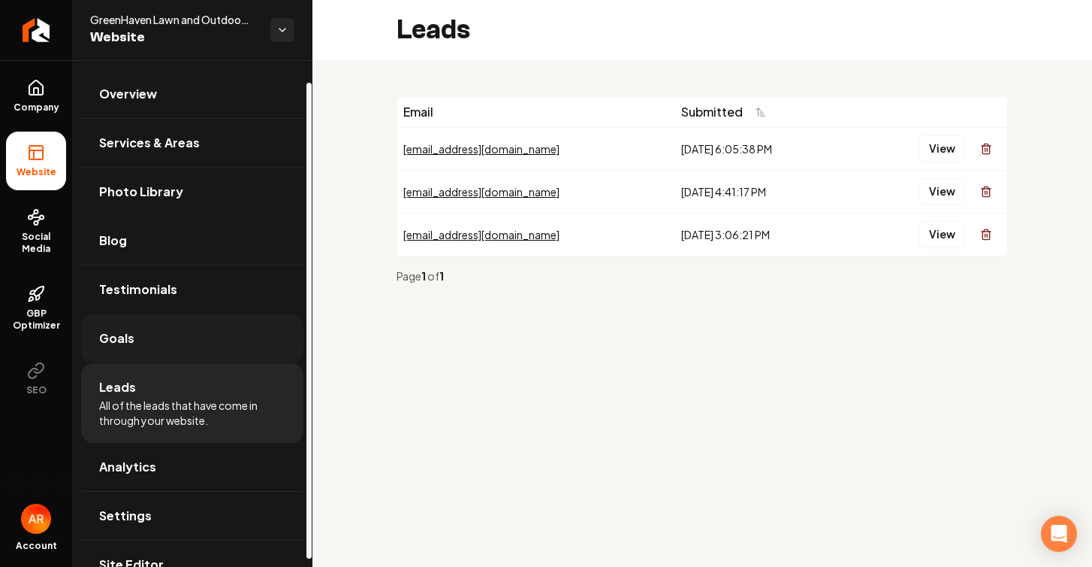
scroll to position [32, 0]
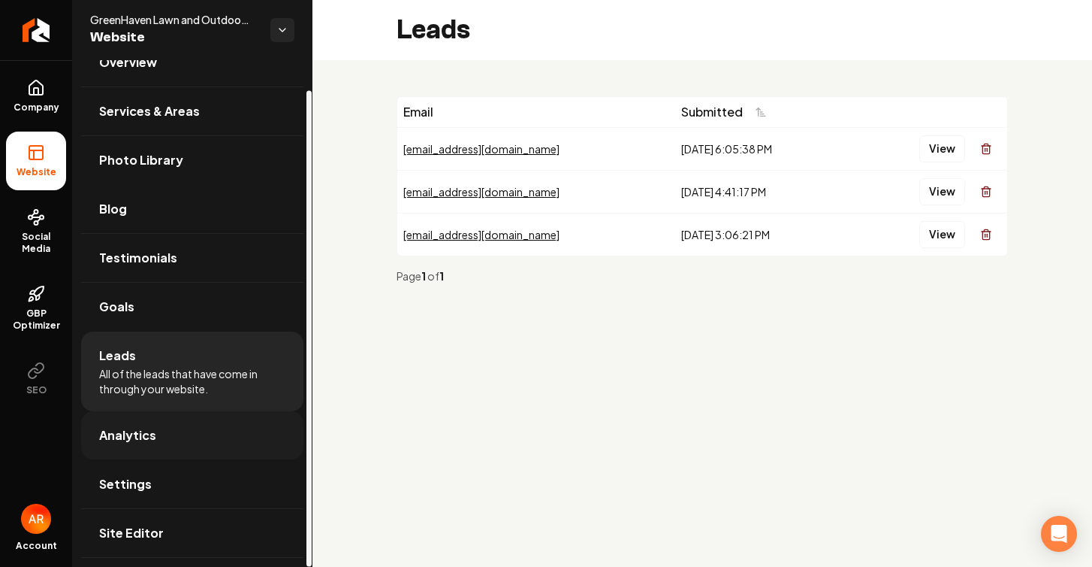
click at [146, 448] on link "Analytics" at bounding box center [192, 435] width 222 height 48
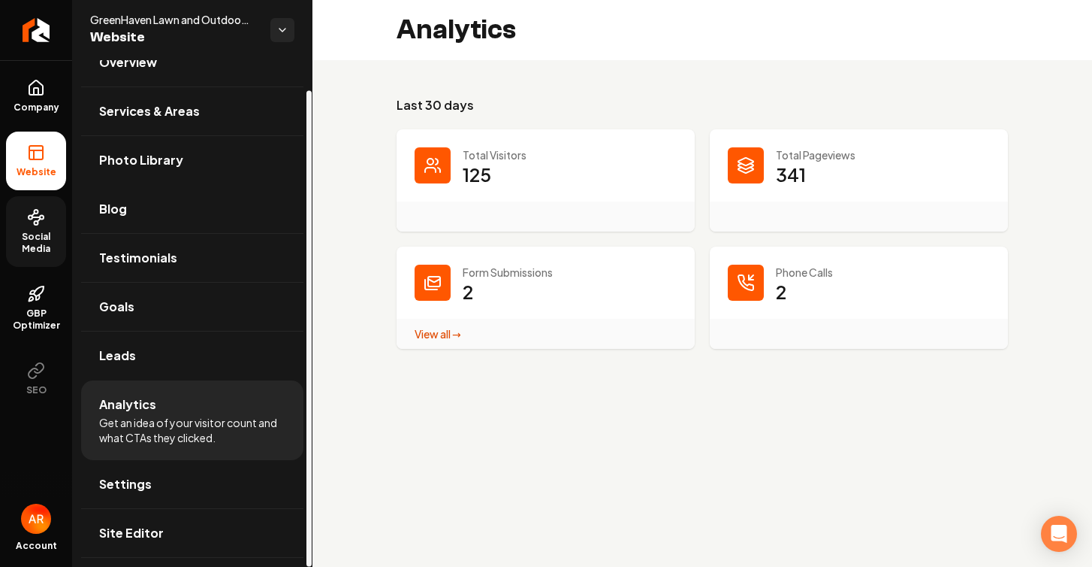
click at [54, 236] on span "Social Media" at bounding box center [36, 243] width 60 height 24
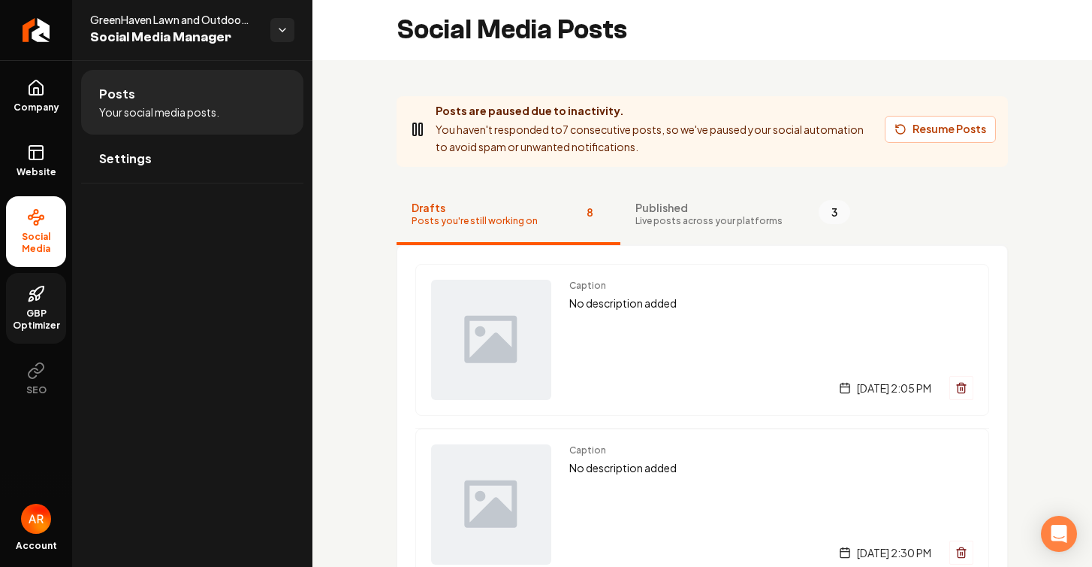
click at [53, 322] on span "GBP Optimizer" at bounding box center [36, 319] width 60 height 24
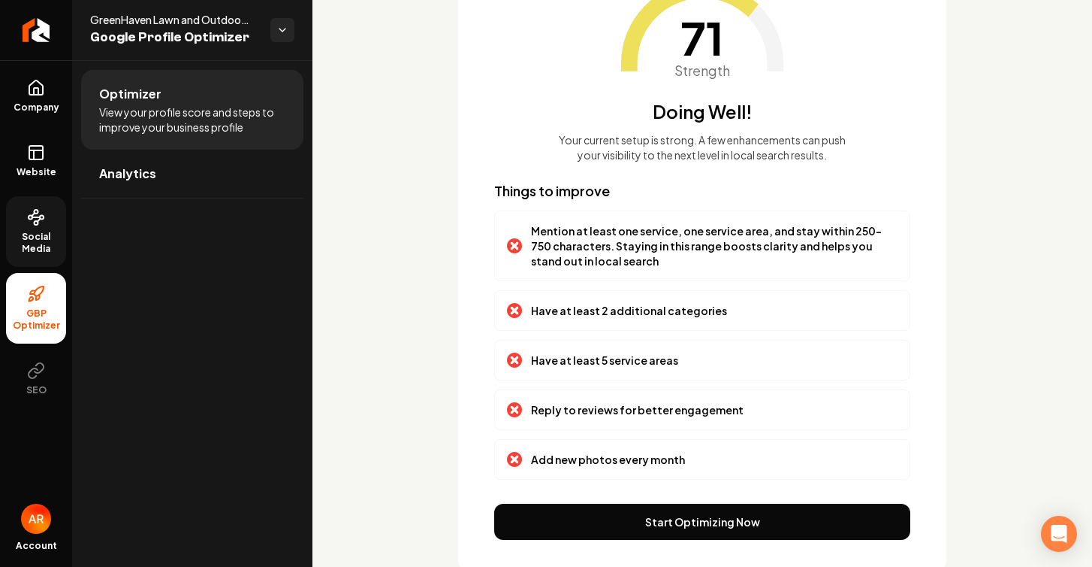
scroll to position [183, 0]
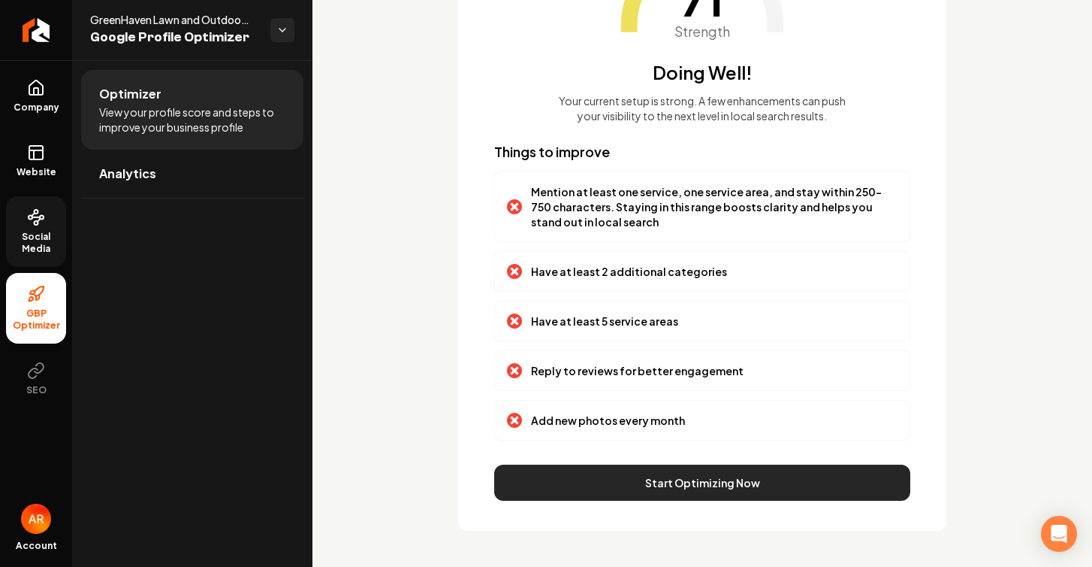
click at [592, 489] on button "Start Optimizing Now" at bounding box center [702, 482] width 416 height 36
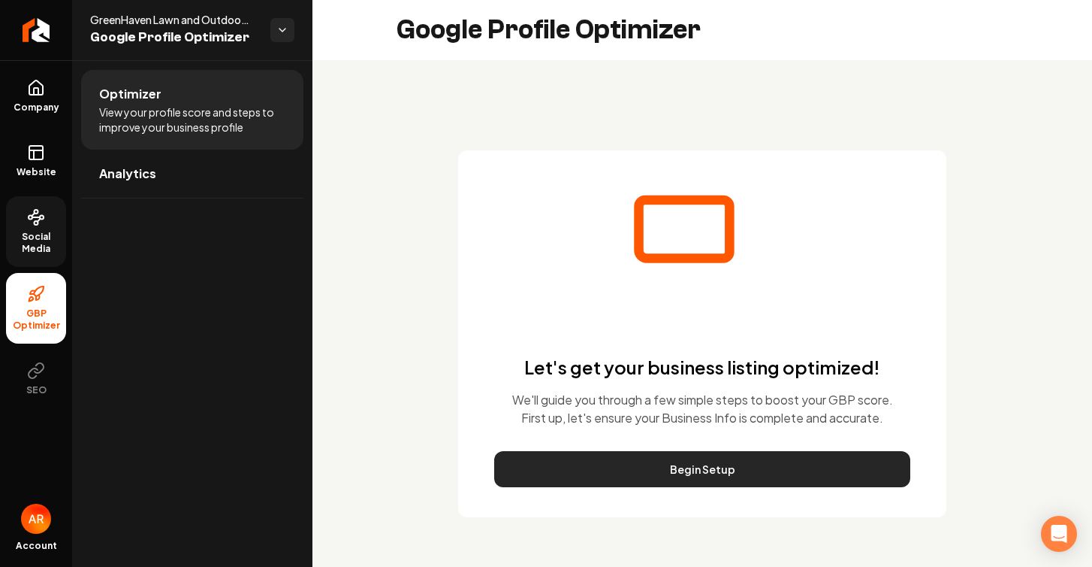
click at [583, 468] on button "Begin Setup" at bounding box center [702, 469] width 416 height 36
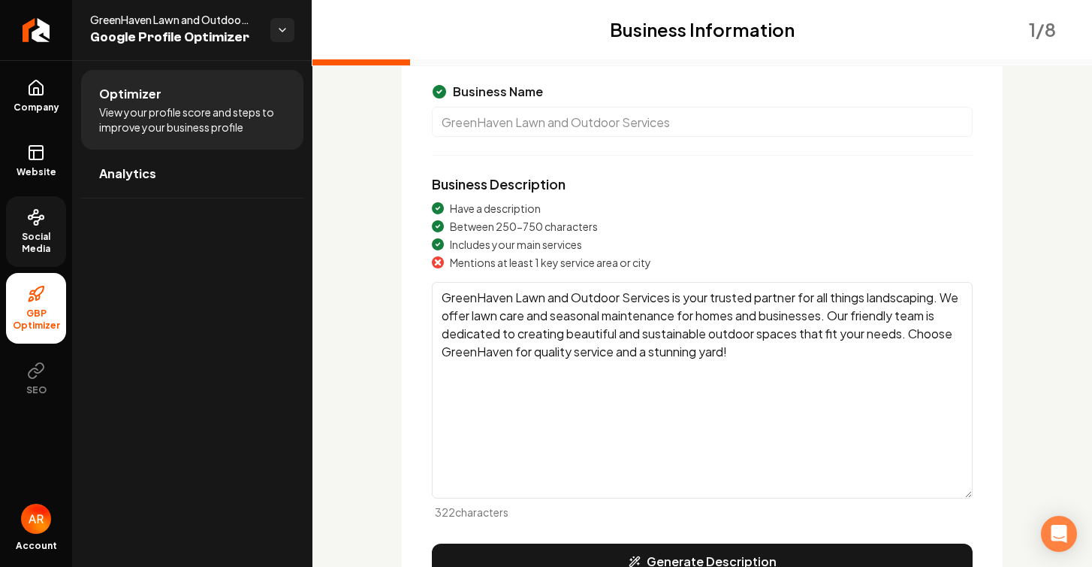
scroll to position [123, 0]
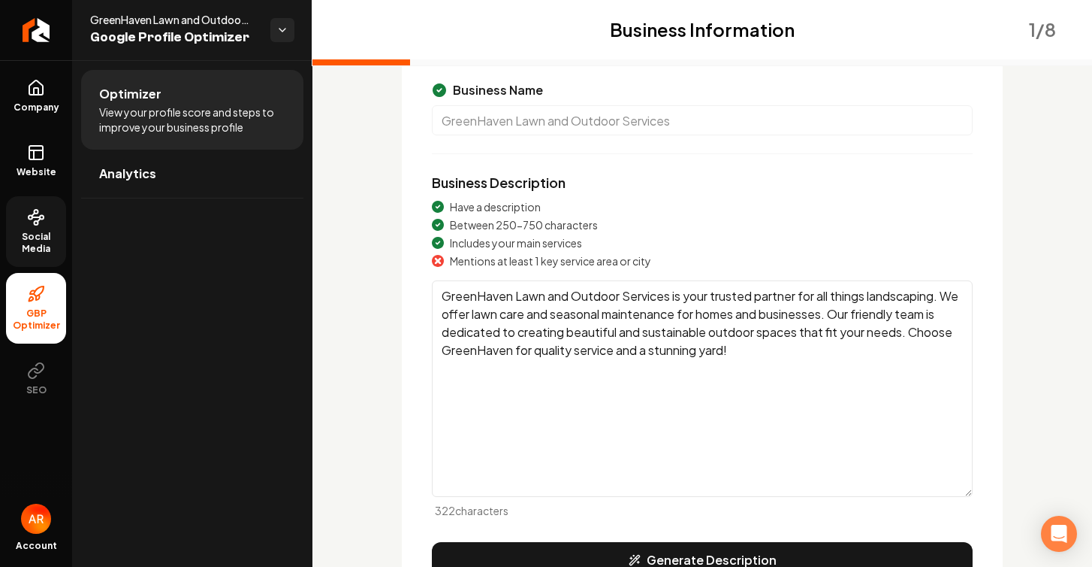
click at [848, 318] on textarea "GreenHaven Lawn and Outdoor Services is your trusted partner for all things lan…" at bounding box center [702, 388] width 541 height 216
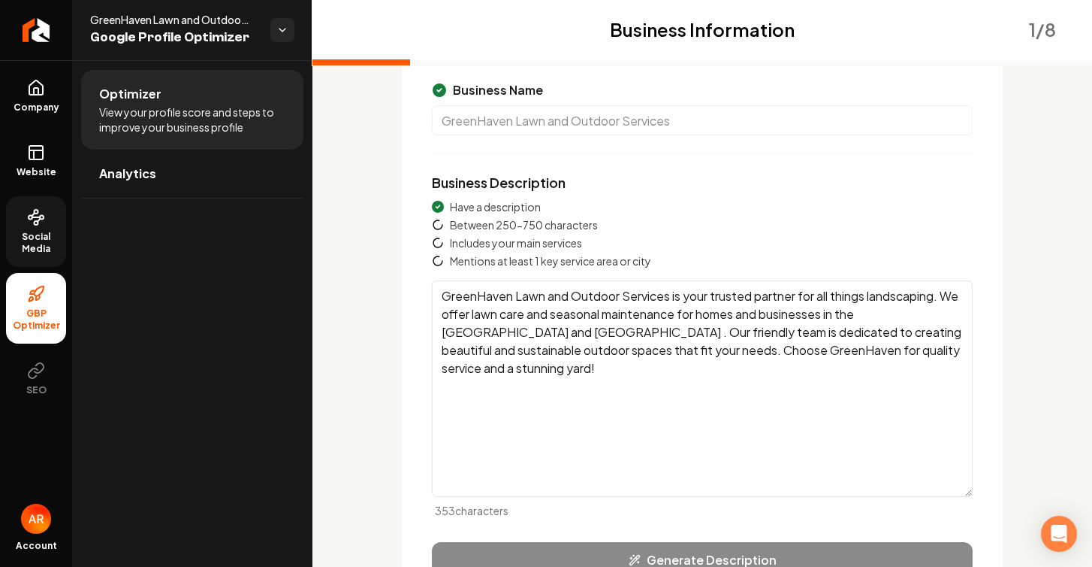
click at [491, 327] on textarea "GreenHaven Lawn and Outdoor Services is your trusted partner for all things lan…" at bounding box center [702, 388] width 541 height 216
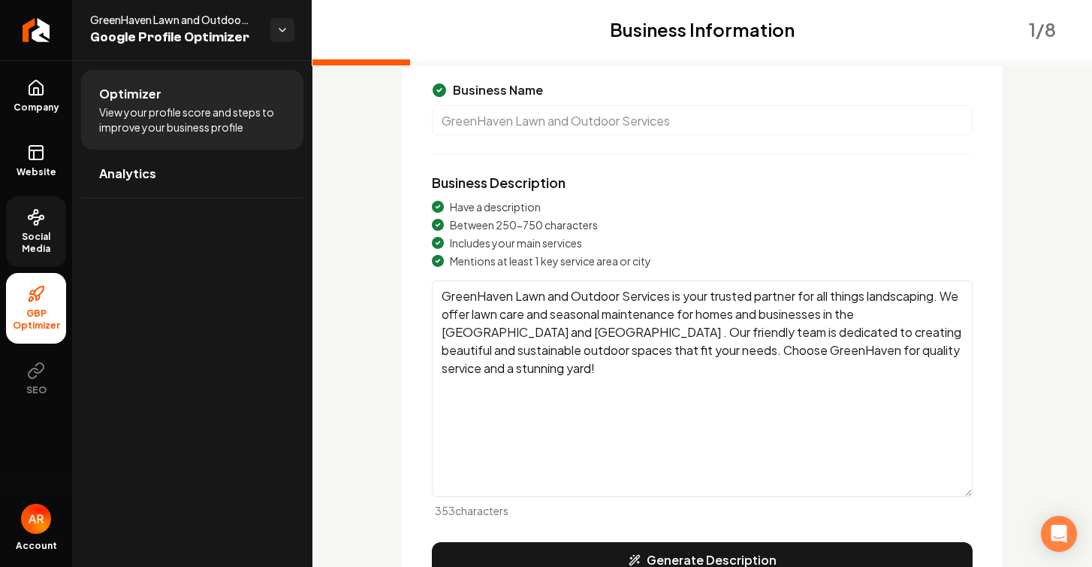
drag, startPoint x: 884, startPoint y: 315, endPoint x: 523, endPoint y: 334, distance: 361.9
click at [523, 334] on textarea "GreenHaven Lawn and Outdoor Services is your trusted partner for all things lan…" at bounding box center [702, 388] width 541 height 216
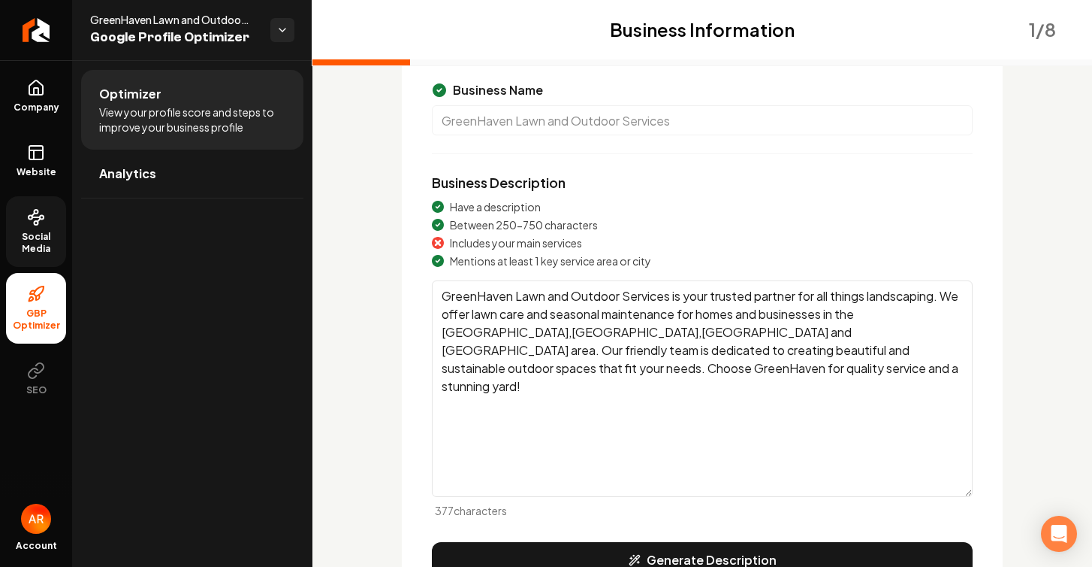
click at [585, 333] on textarea "GreenHaven Lawn and Outdoor Services is your trusted partner for all things lan…" at bounding box center [702, 388] width 541 height 216
click at [675, 332] on textarea "GreenHaven Lawn and Outdoor Services is your trusted partner for all things lan…" at bounding box center [702, 388] width 541 height 216
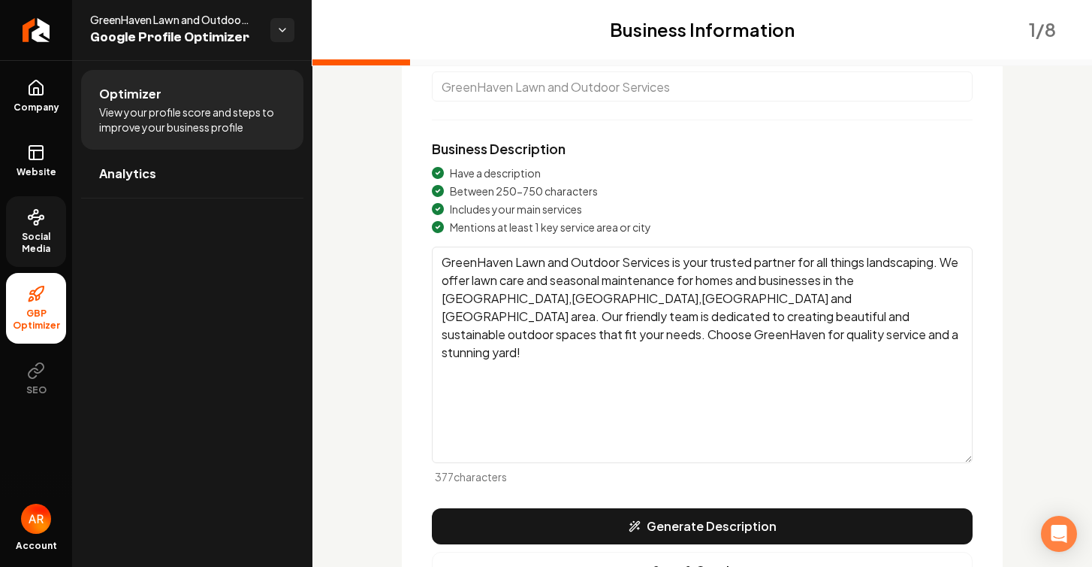
scroll to position [252, 0]
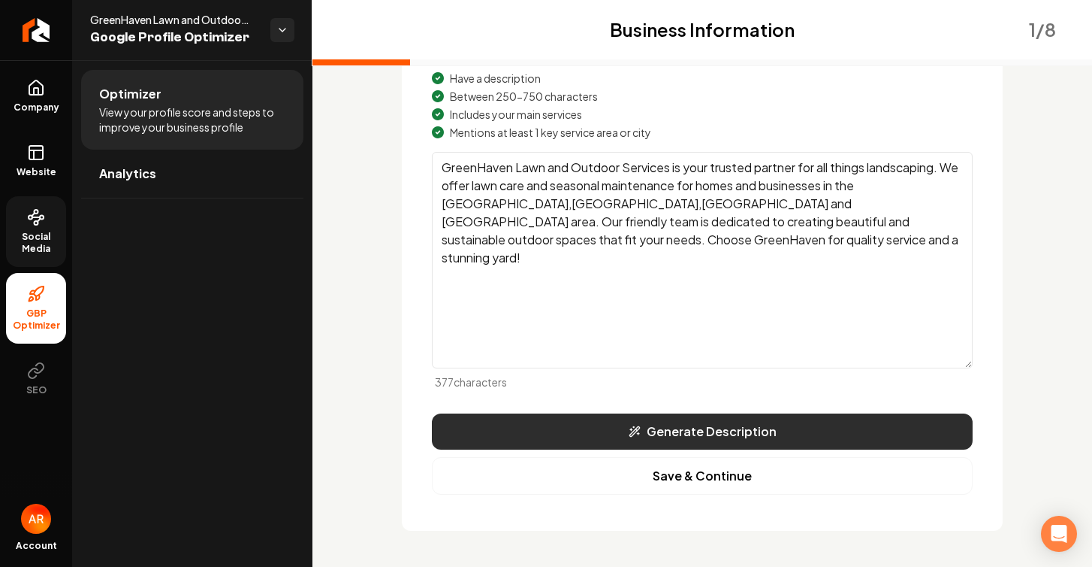
click at [691, 438] on button "Generate Description" at bounding box center [702, 431] width 541 height 36
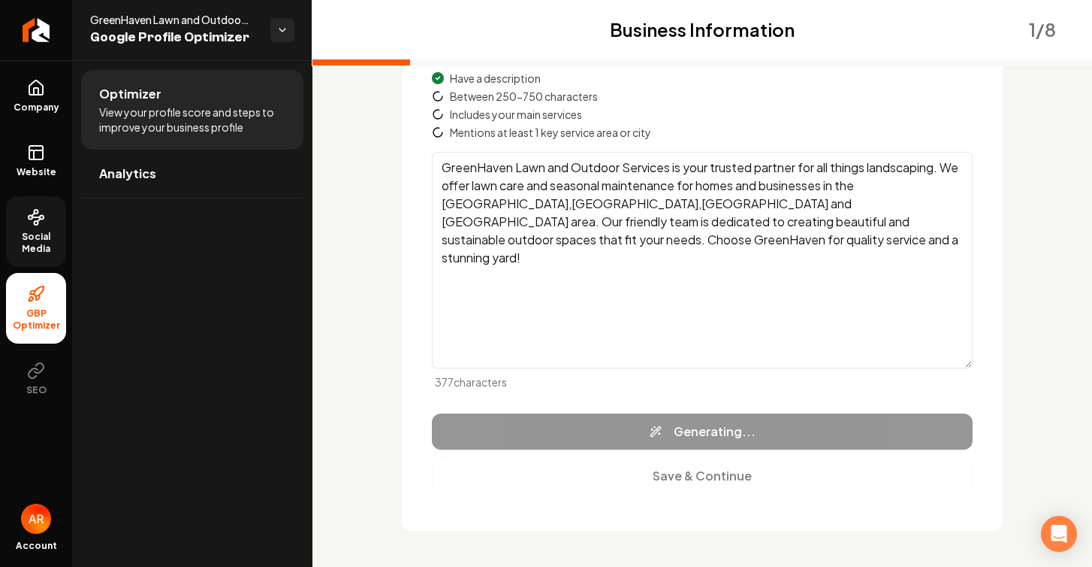
type textarea "GreenHaven Lawn and Outdoor Services specializes in professional landscaping, l…"
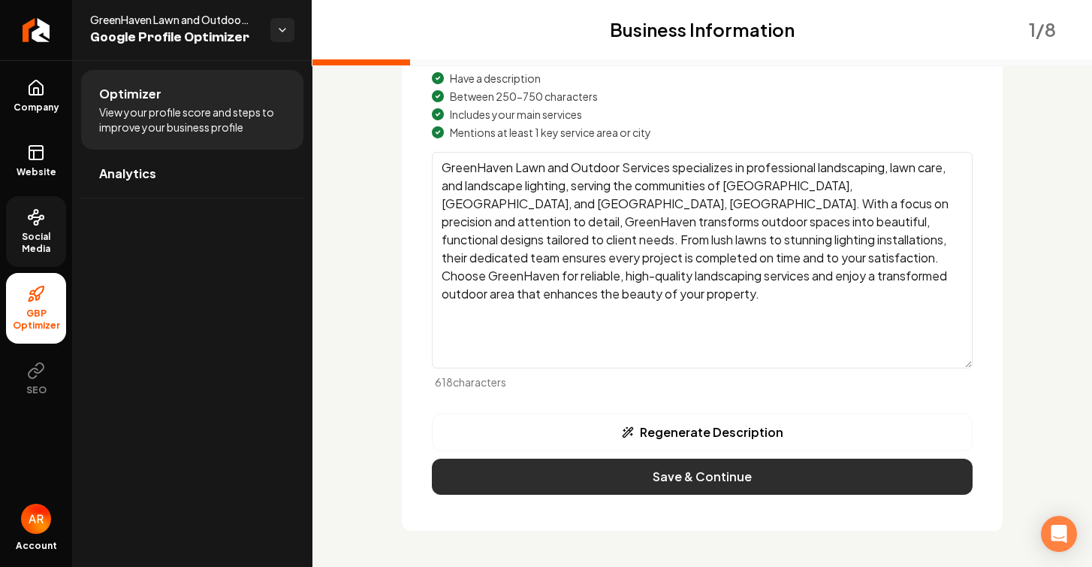
click at [707, 478] on button "Save & Continue" at bounding box center [702, 476] width 541 height 36
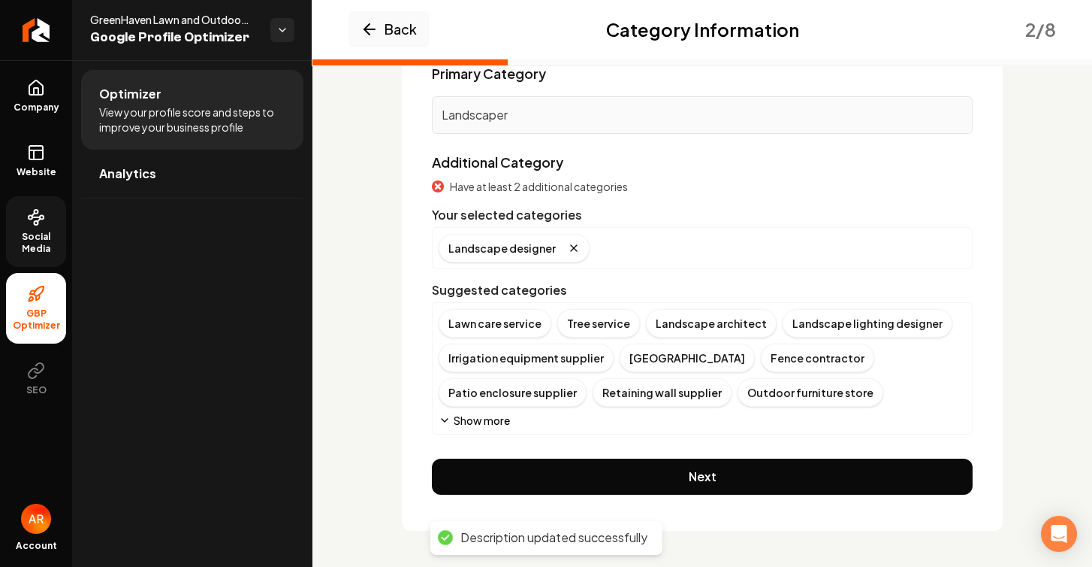
scroll to position [141, 0]
click at [507, 322] on div "Lawn care service" at bounding box center [495, 323] width 113 height 29
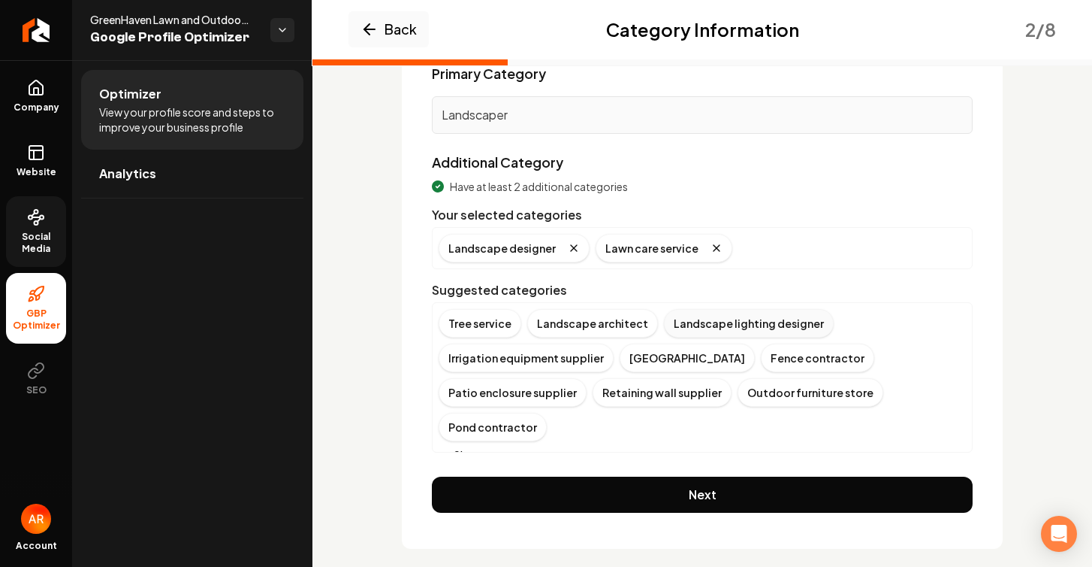
click at [724, 323] on div "Landscape lighting designer" at bounding box center [749, 323] width 170 height 29
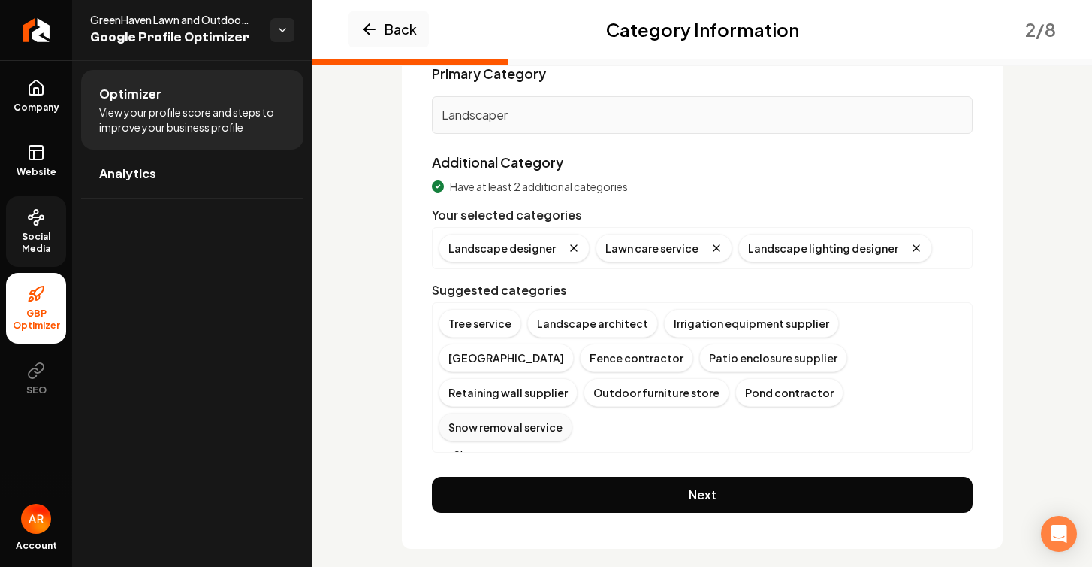
click at [573, 412] on div "Snow removal service" at bounding box center [506, 426] width 134 height 29
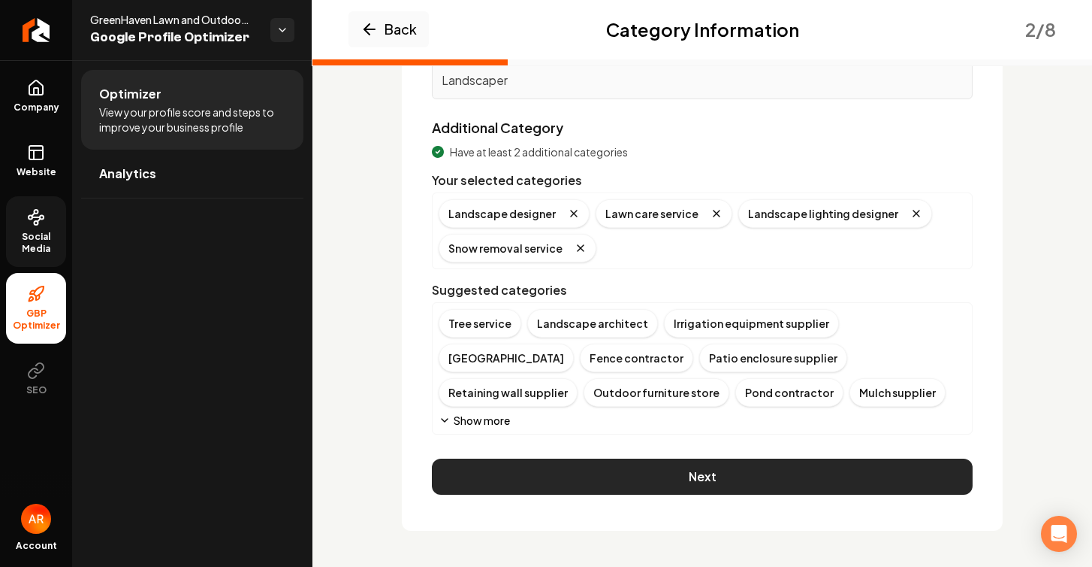
click at [675, 481] on button "Next" at bounding box center [702, 476] width 541 height 36
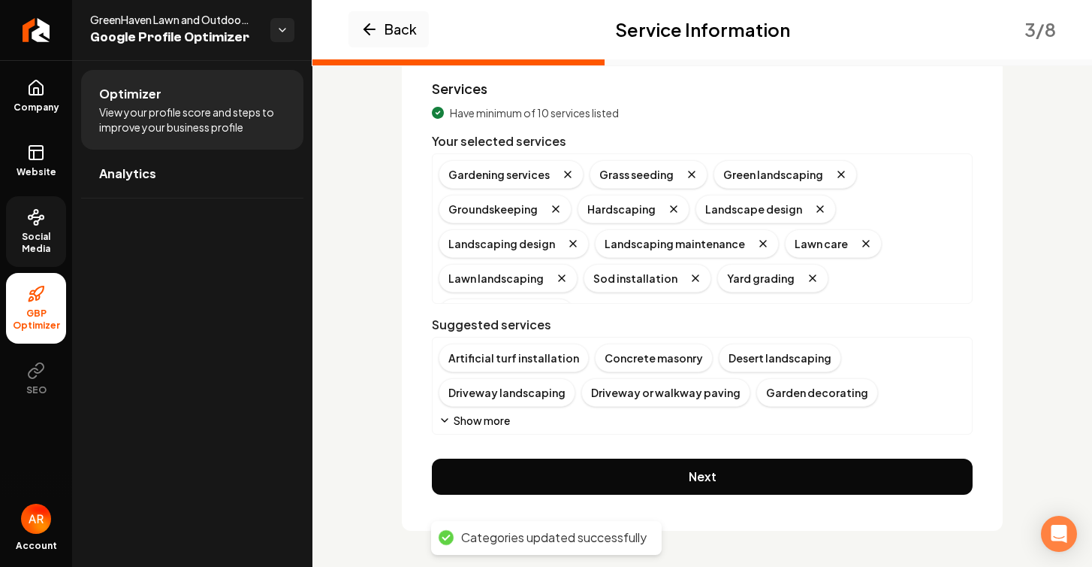
scroll to position [122, 0]
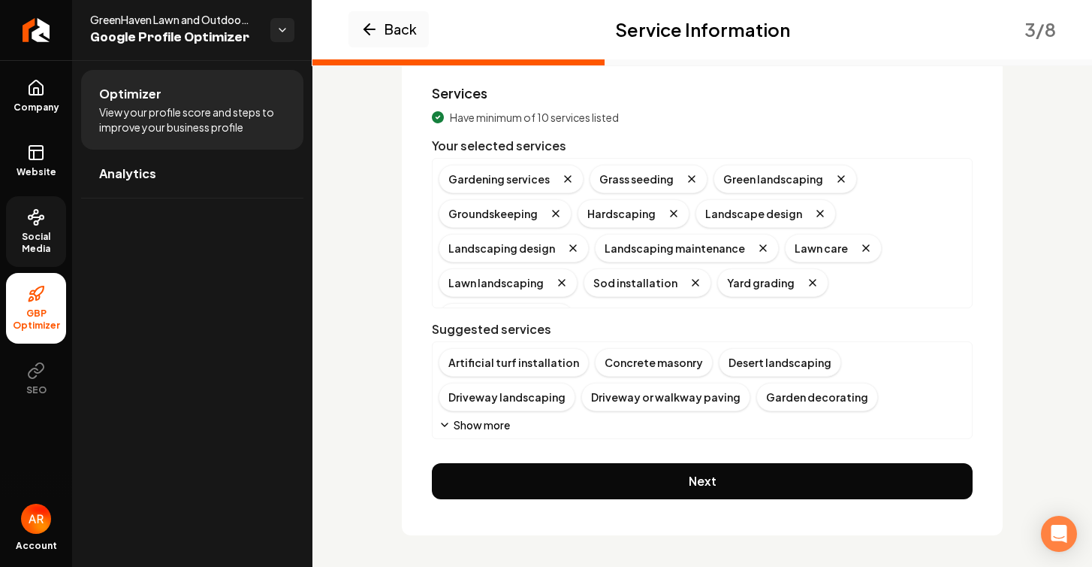
click at [674, 481] on button "Next" at bounding box center [702, 481] width 541 height 36
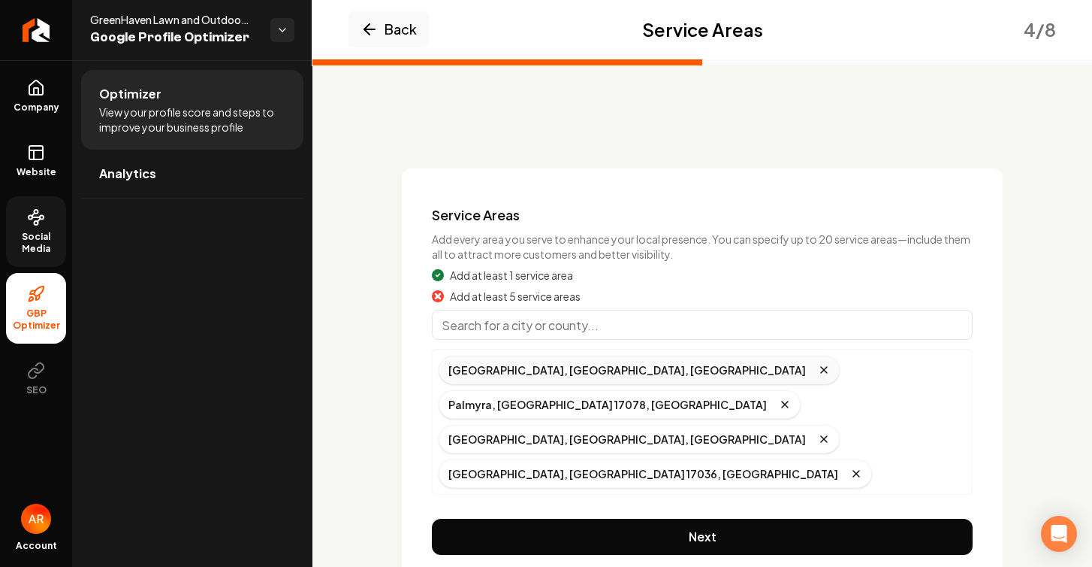
click at [494, 364] on div "Hershey, PA, USA" at bounding box center [639, 369] width 401 height 29
click at [505, 375] on div "Hershey, PA, USA" at bounding box center [639, 369] width 401 height 29
click at [660, 325] on input "Main content area" at bounding box center [702, 325] width 541 height 30
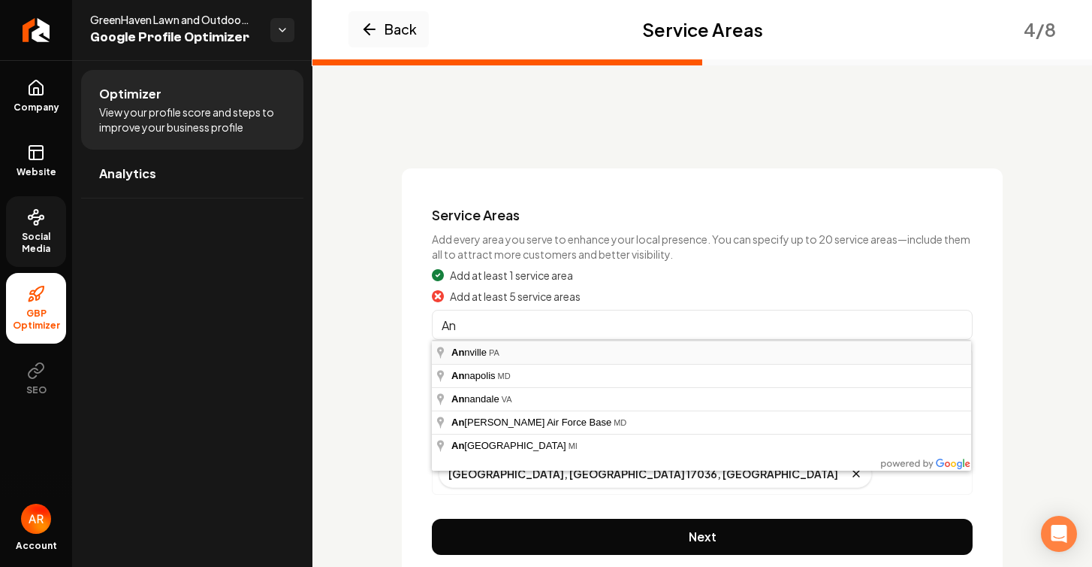
type input "Annville, PA"
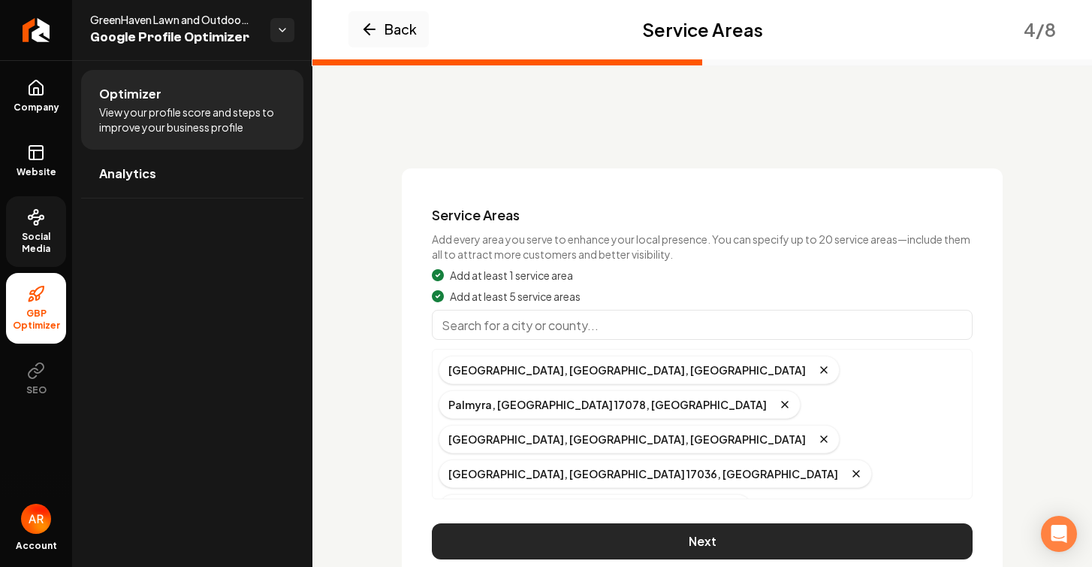
click at [681, 523] on button "Next" at bounding box center [702, 541] width 541 height 36
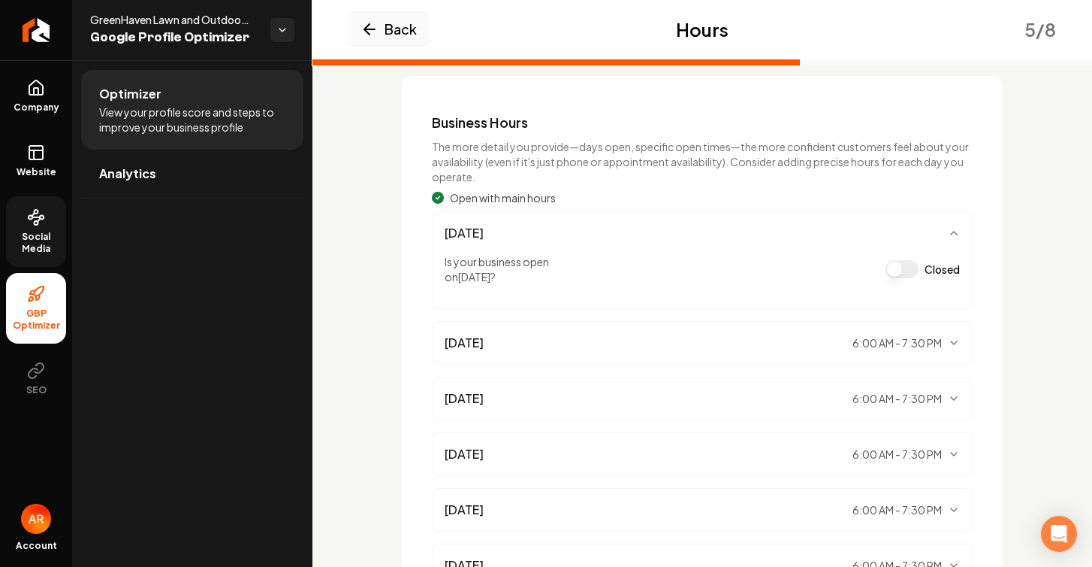
scroll to position [301, 0]
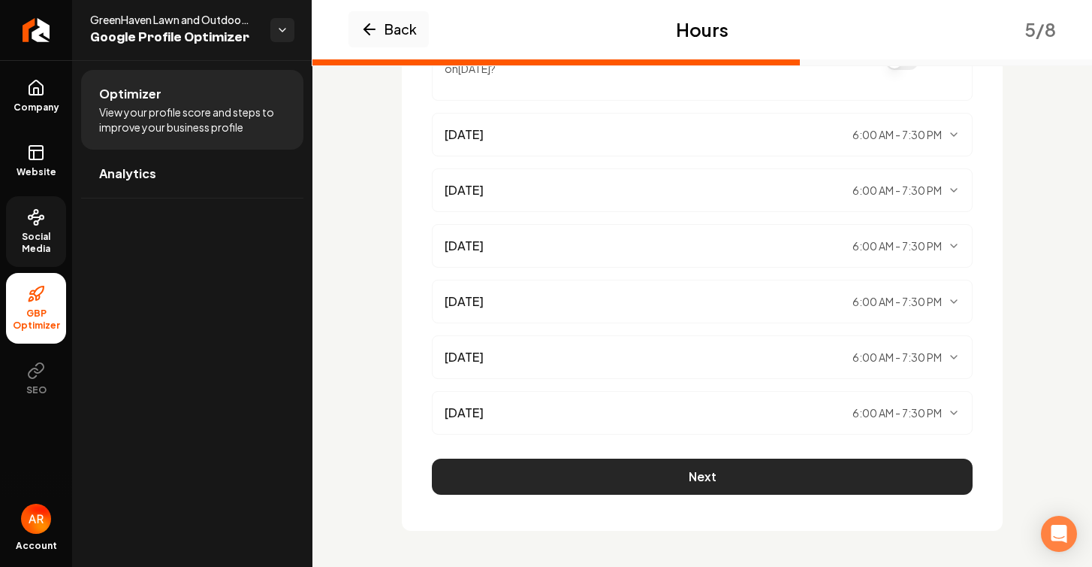
click at [684, 476] on button "Next" at bounding box center [702, 476] width 541 height 36
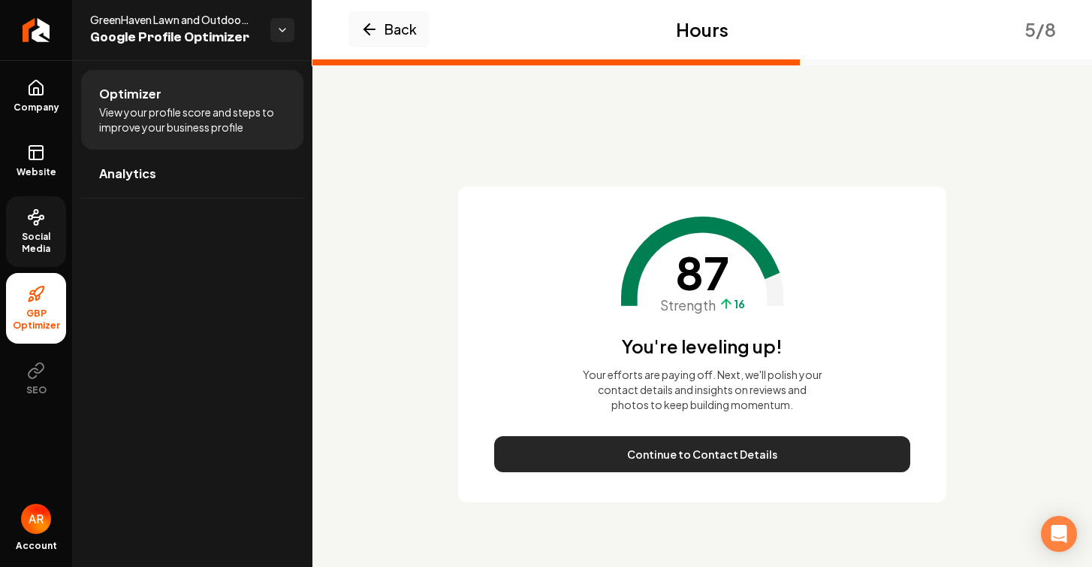
click at [697, 465] on button "Continue to Contact Details" at bounding box center [702, 454] width 416 height 36
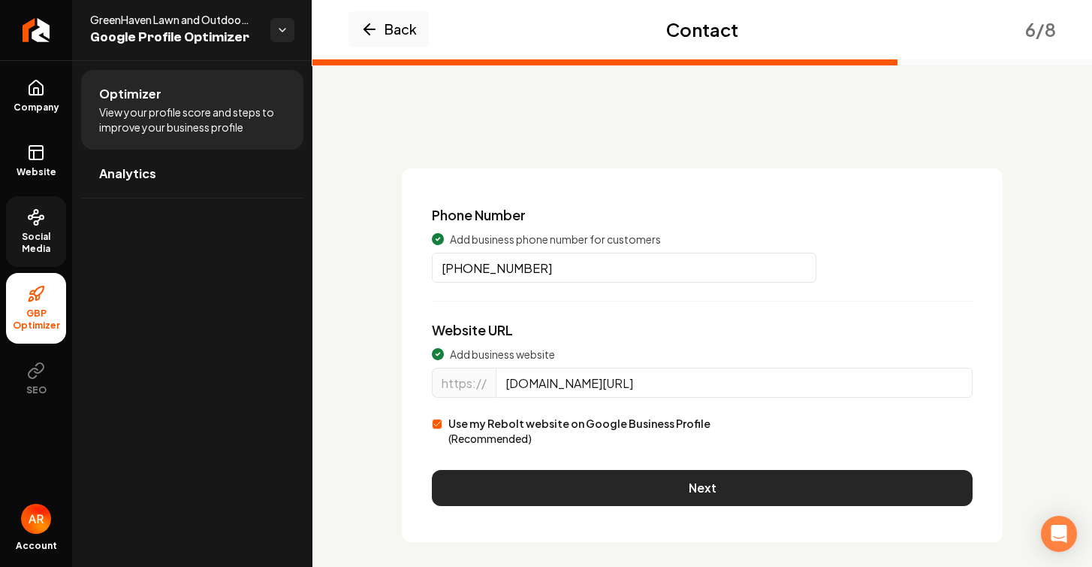
click at [658, 488] on button "Next" at bounding box center [702, 488] width 541 height 36
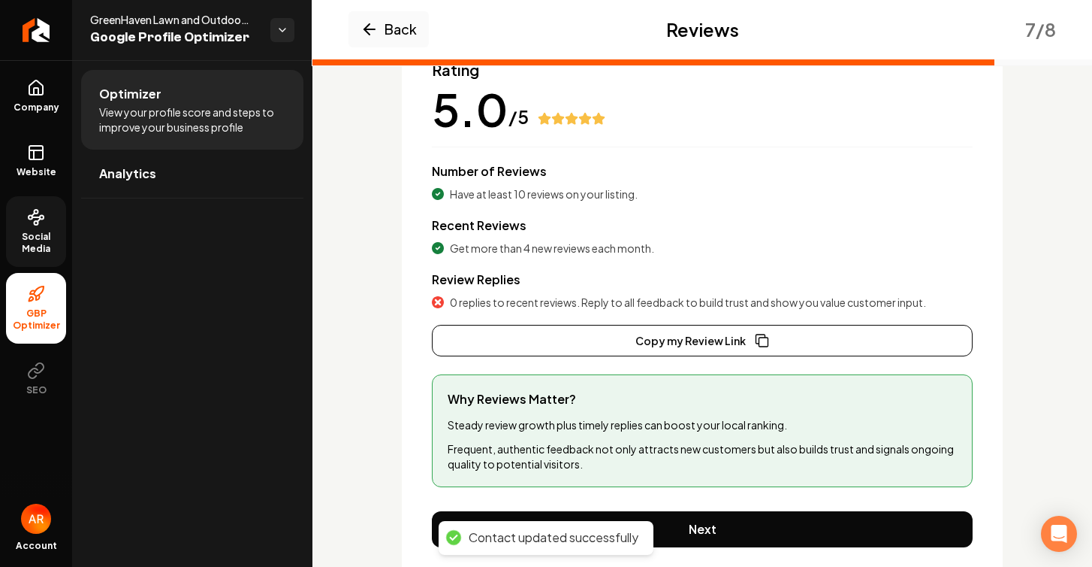
scroll to position [198, 0]
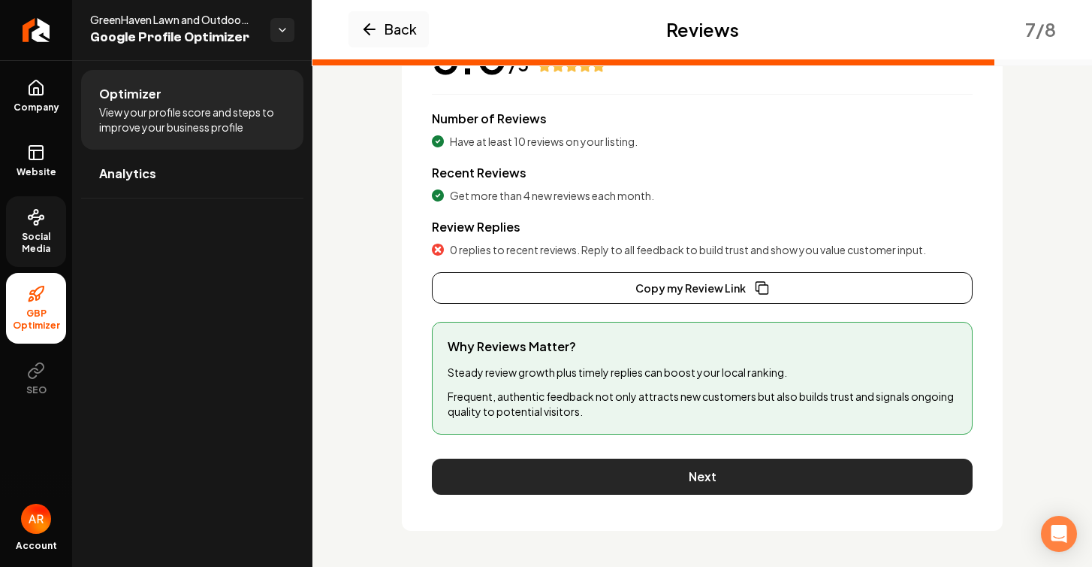
click at [739, 471] on button "Next" at bounding box center [702, 476] width 541 height 36
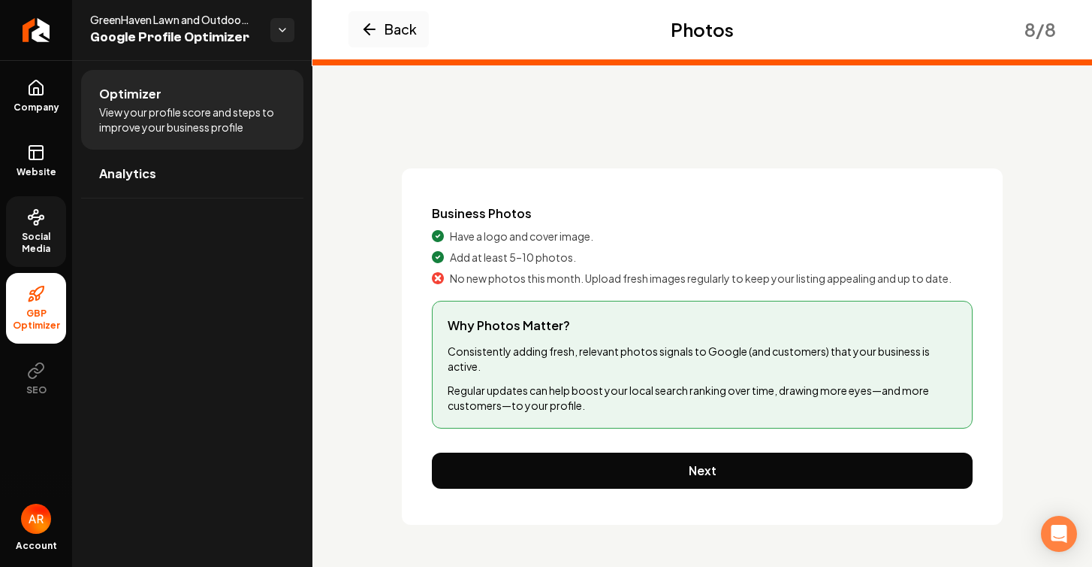
scroll to position [0, 0]
click at [567, 354] on p "Consistently adding fresh, relevant photos signals to Google (and customers) th…" at bounding box center [702, 358] width 509 height 30
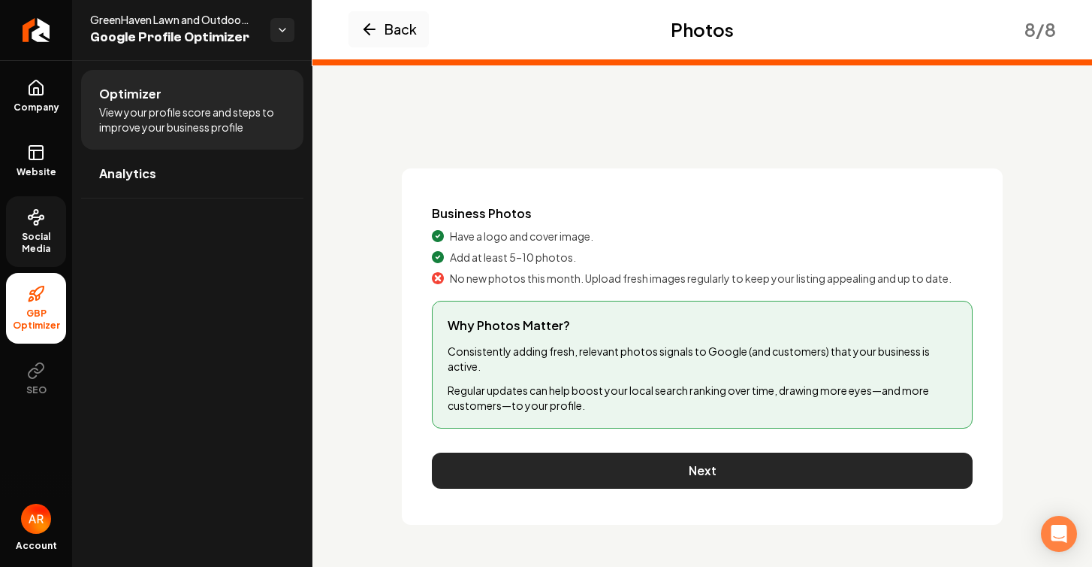
click at [703, 470] on button "Next" at bounding box center [702, 470] width 541 height 36
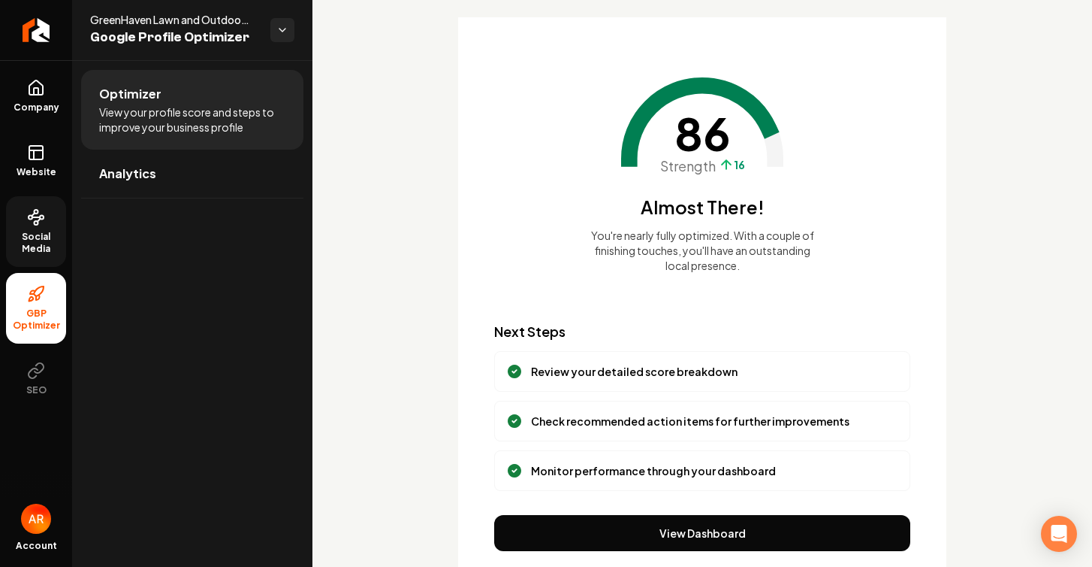
scroll to position [129, 0]
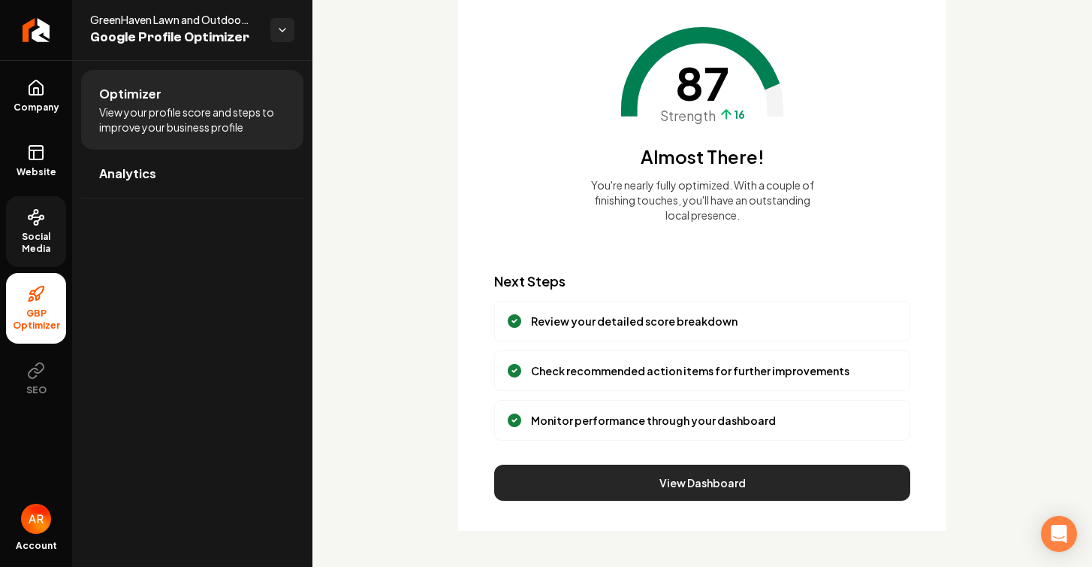
click at [713, 468] on button "View Dashboard" at bounding box center [702, 482] width 416 height 36
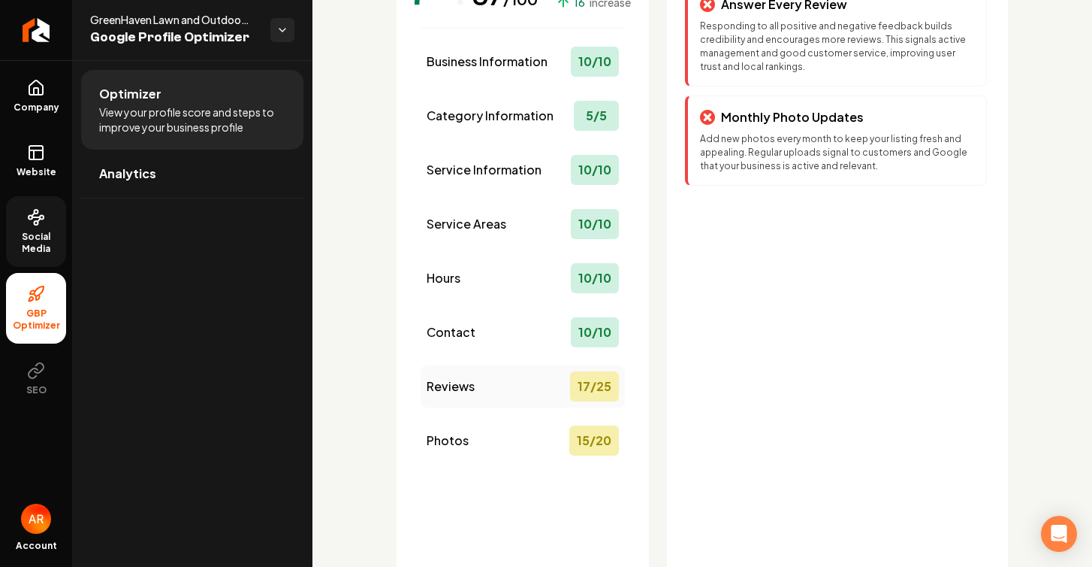
scroll to position [187, 0]
click at [499, 401] on div "Reviews 17 / 25" at bounding box center [523, 385] width 204 height 42
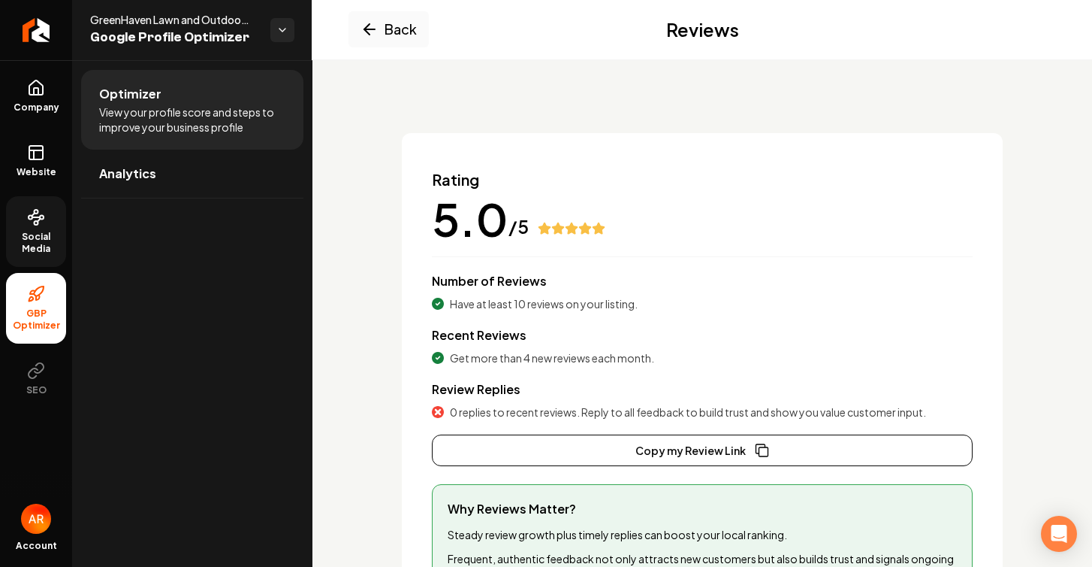
scroll to position [0, 0]
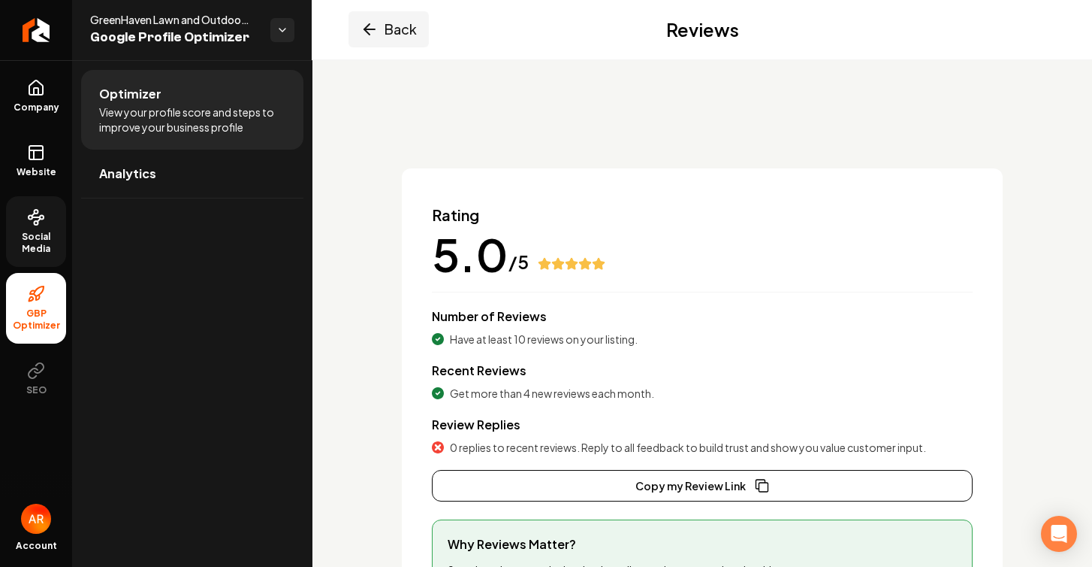
click at [399, 44] on button "Back" at bounding box center [389, 29] width 80 height 36
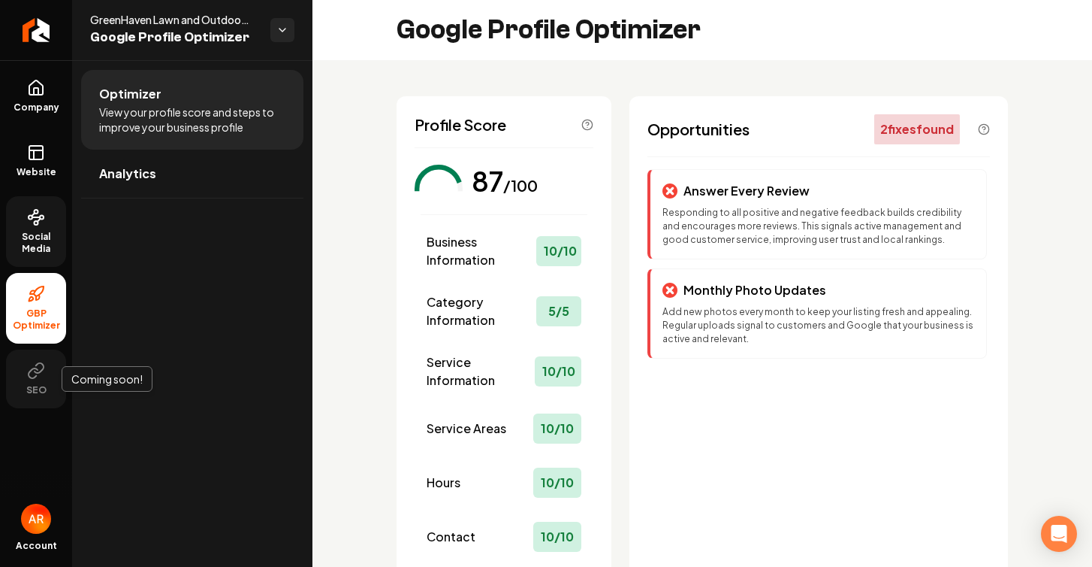
click at [34, 380] on button "SEO" at bounding box center [36, 378] width 60 height 59
click at [38, 247] on span "Social Media" at bounding box center [36, 243] width 60 height 24
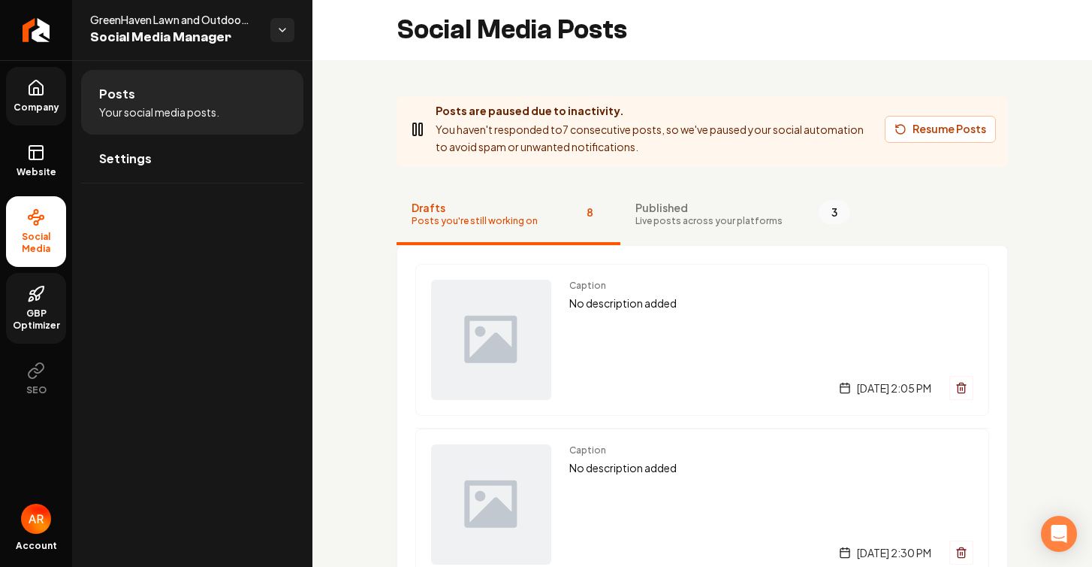
click at [33, 86] on icon at bounding box center [36, 88] width 18 height 18
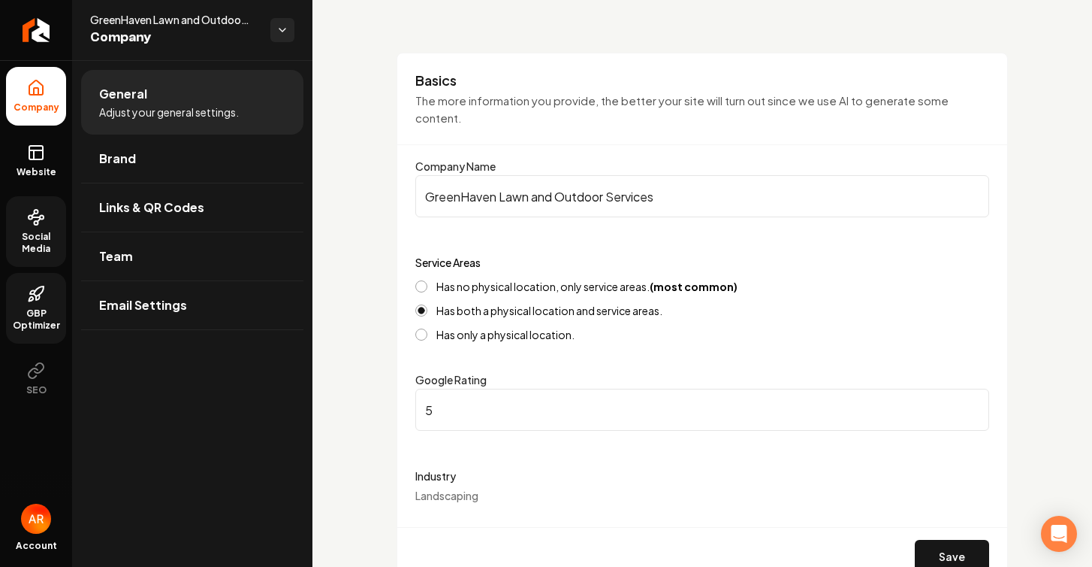
scroll to position [132, 0]
